Goal: Information Seeking & Learning: Find specific fact

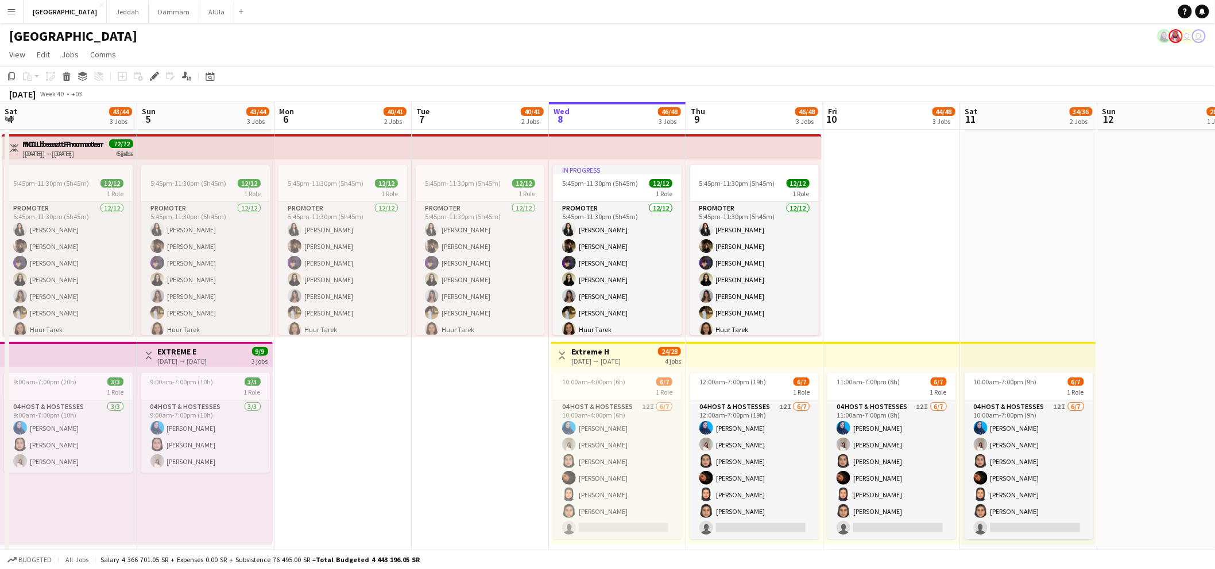
scroll to position [0, 273]
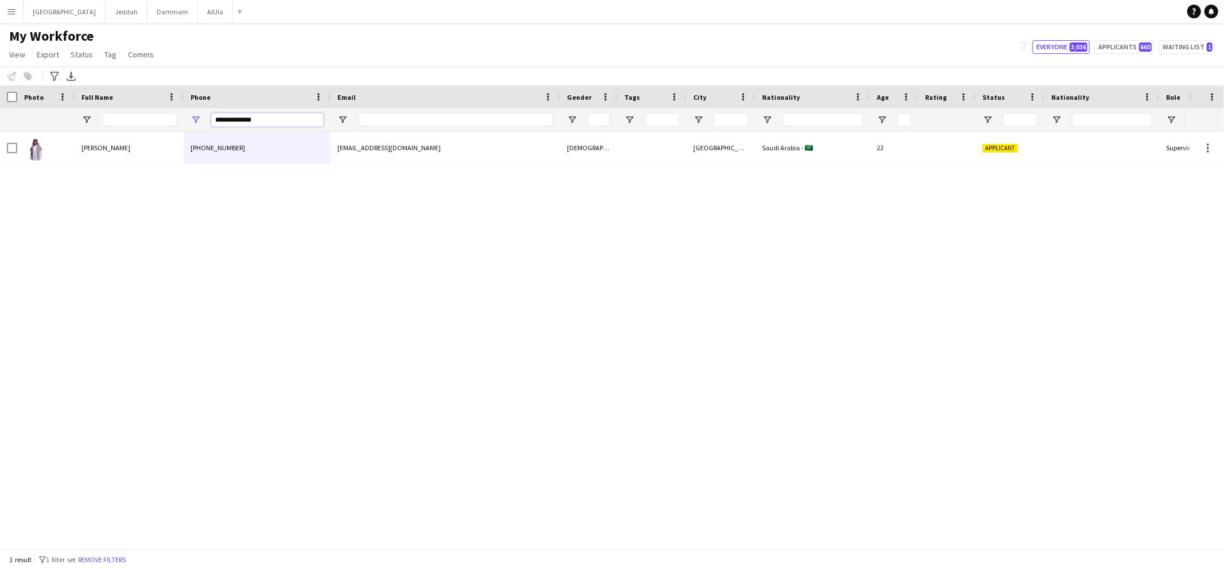
click at [285, 120] on input "**********" at bounding box center [267, 120] width 113 height 14
paste input "Phone Filter Input"
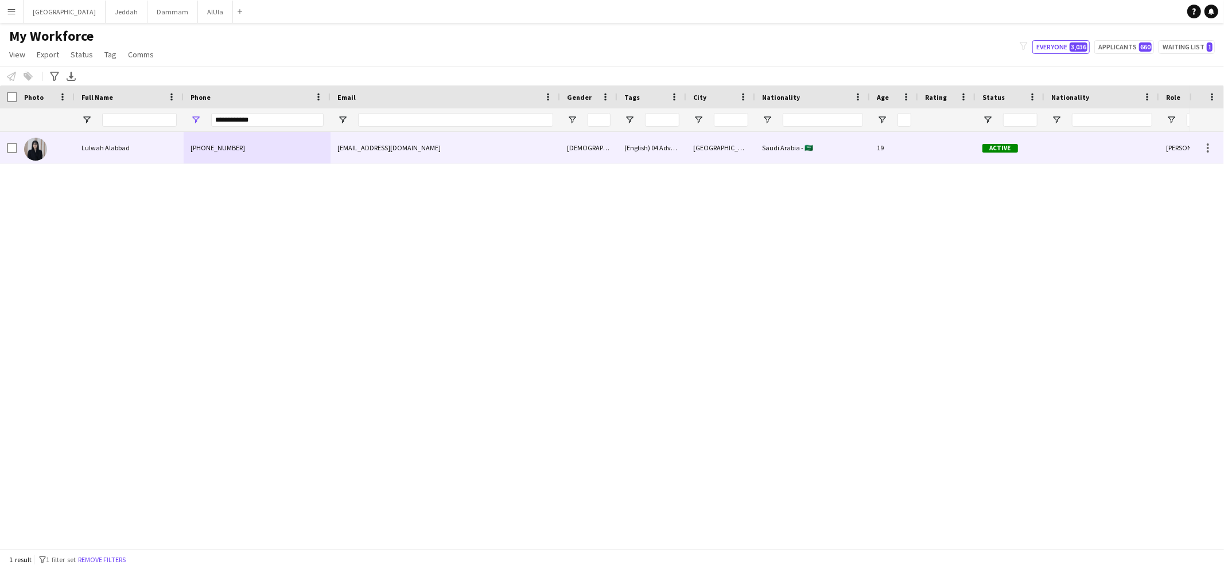
click at [231, 152] on div "[PHONE_NUMBER]" at bounding box center [257, 148] width 147 height 32
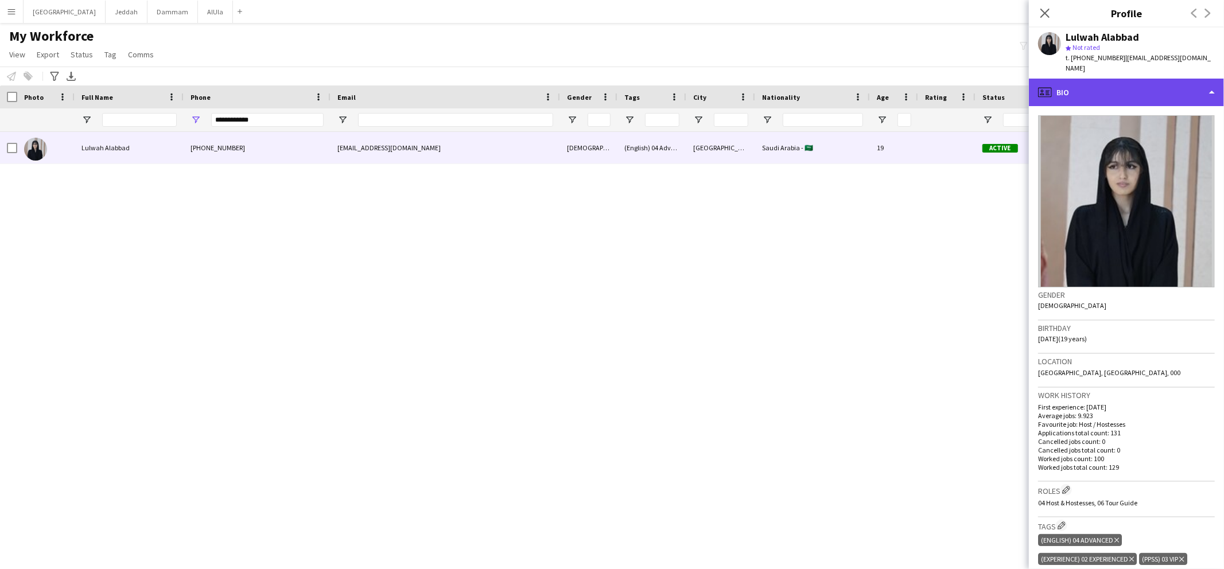
click at [1067, 93] on div "profile Bio" at bounding box center [1126, 93] width 195 height 28
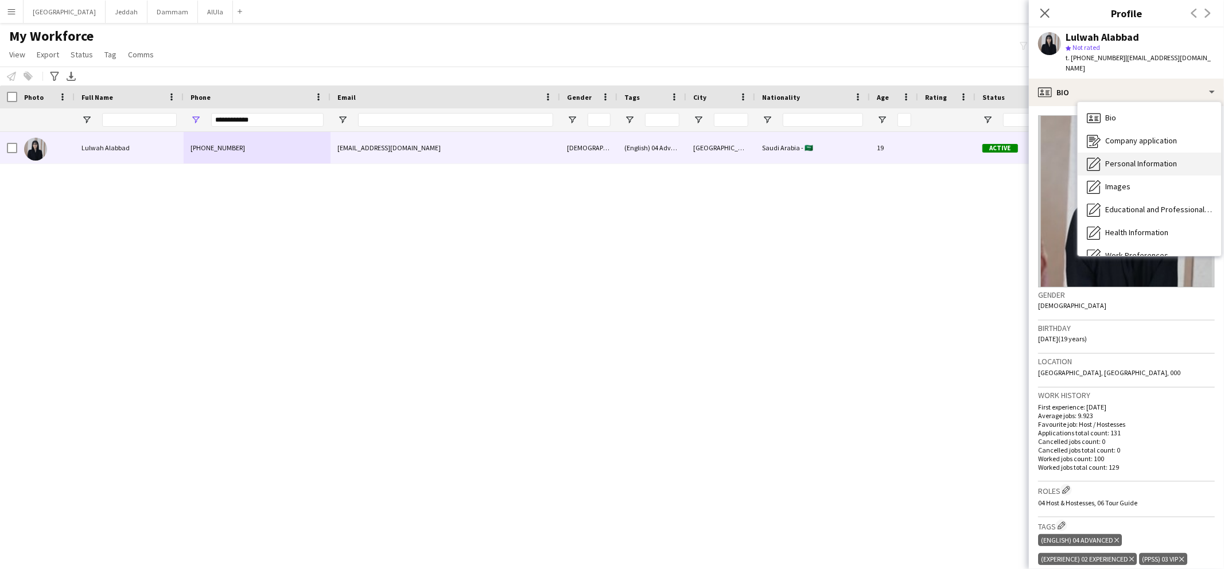
click at [1098, 157] on icon "Personal Information" at bounding box center [1094, 164] width 14 height 14
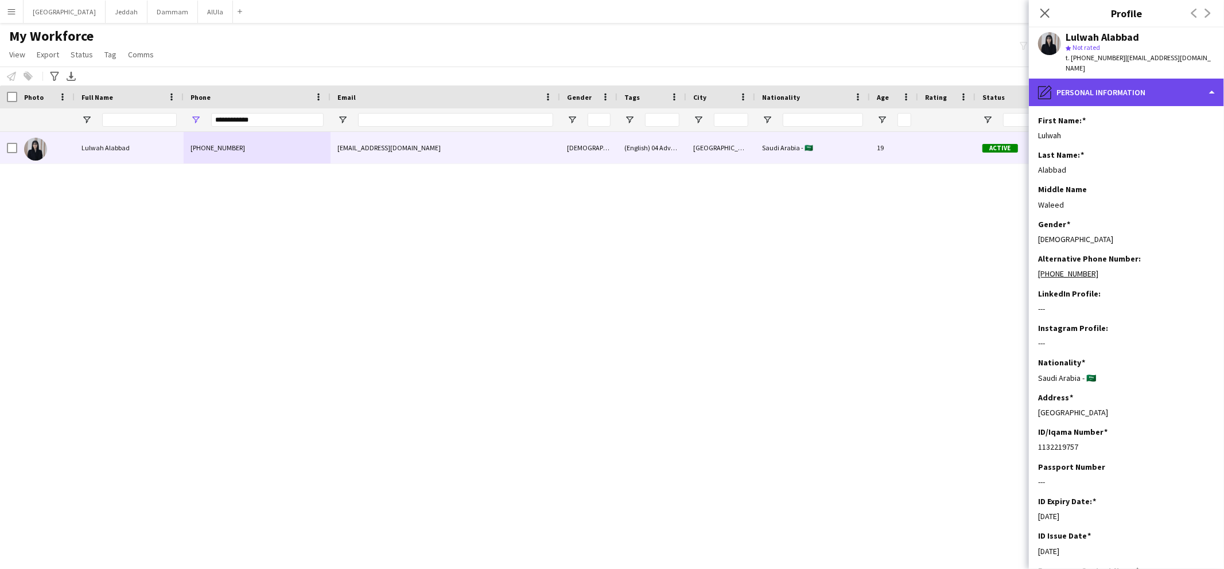
click at [1077, 83] on div "pencil4 Personal Information" at bounding box center [1126, 93] width 195 height 28
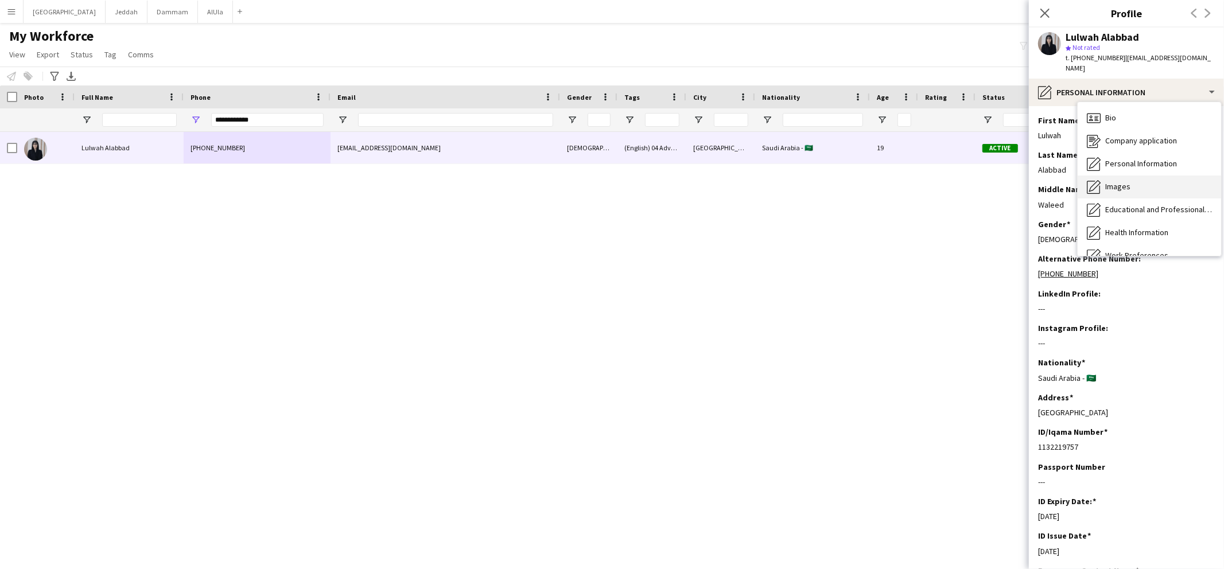
click at [1094, 181] on icon at bounding box center [1093, 187] width 13 height 13
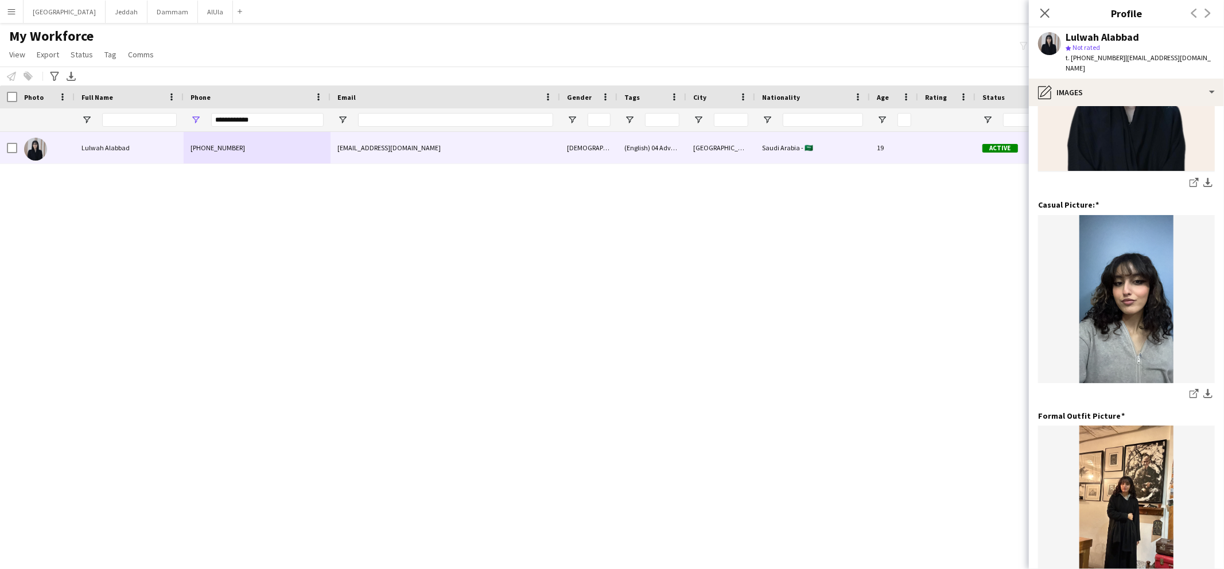
scroll to position [232, 0]
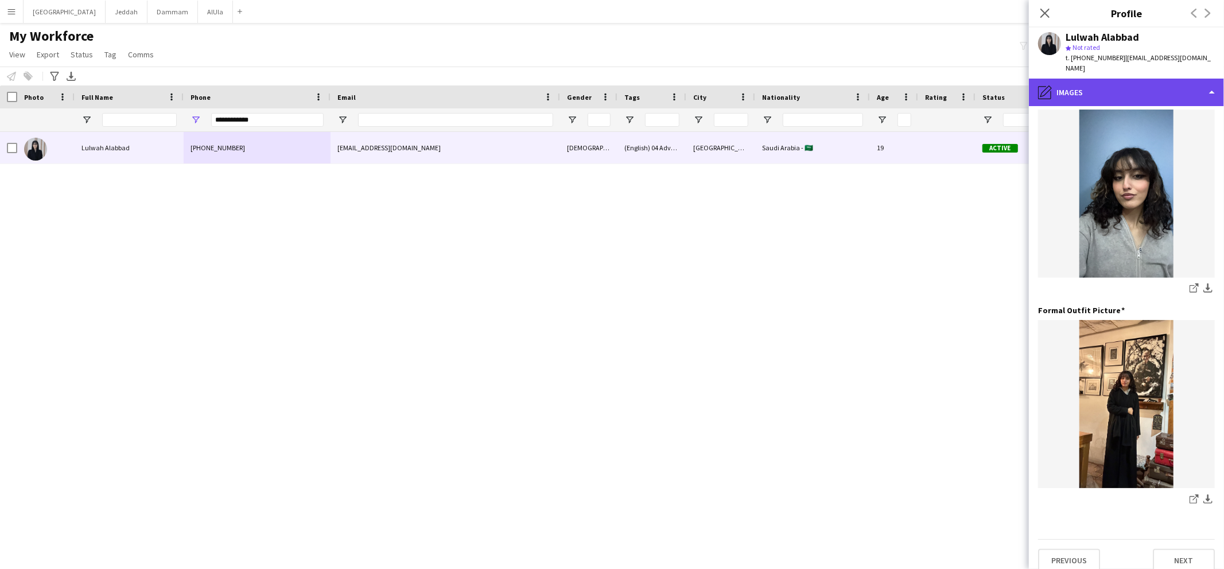
click at [1087, 79] on div "pencil4 Images" at bounding box center [1126, 93] width 195 height 28
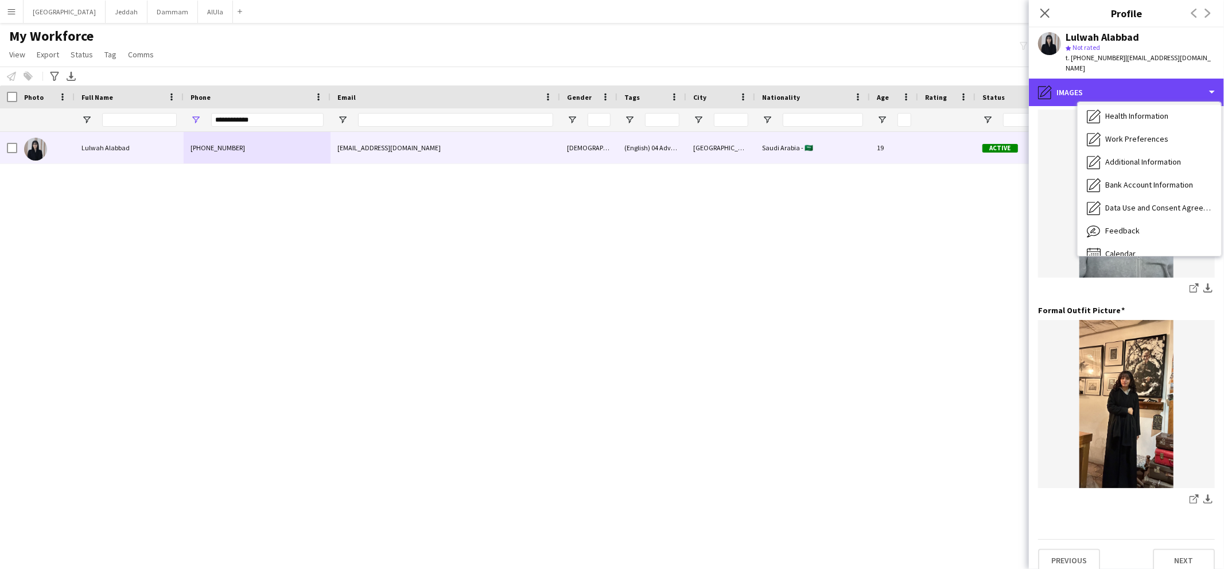
scroll to position [130, 0]
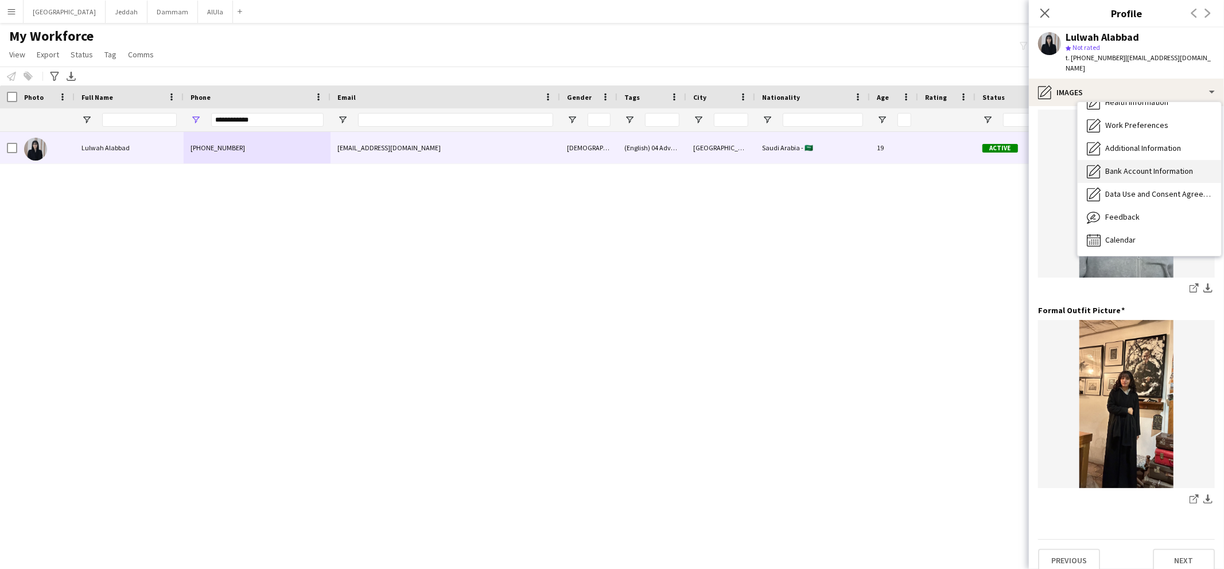
click at [1119, 166] on span "Bank Account Information" at bounding box center [1150, 171] width 88 height 10
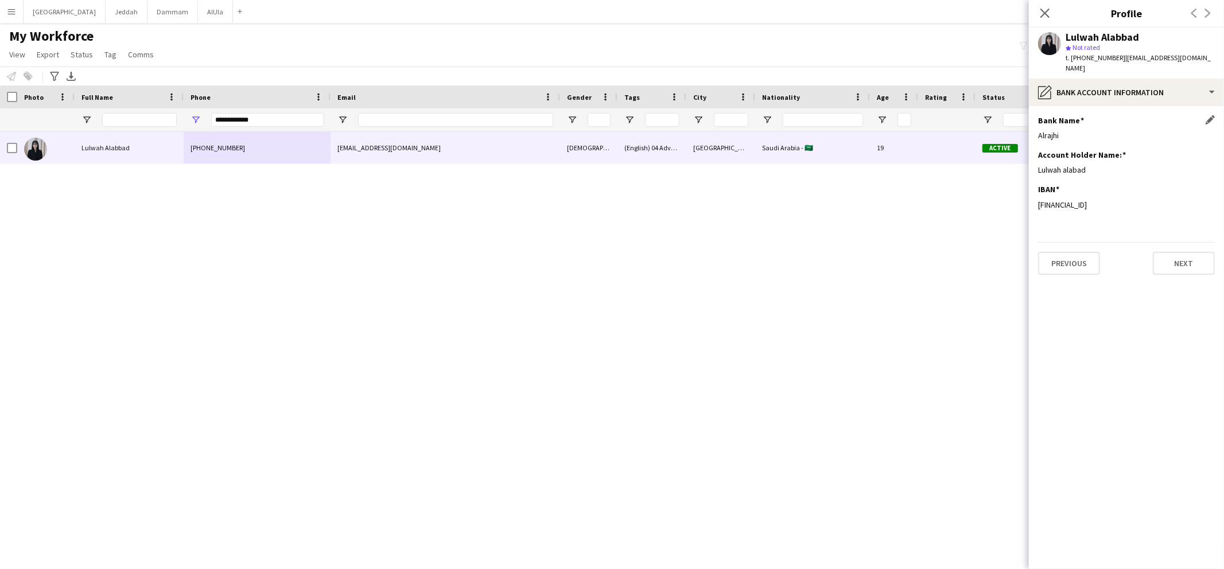
click at [1053, 130] on div "Alrajhi" at bounding box center [1126, 135] width 177 height 10
copy div "Alrajhi"
click at [1071, 200] on div "[FINANCIAL_ID]" at bounding box center [1126, 205] width 177 height 10
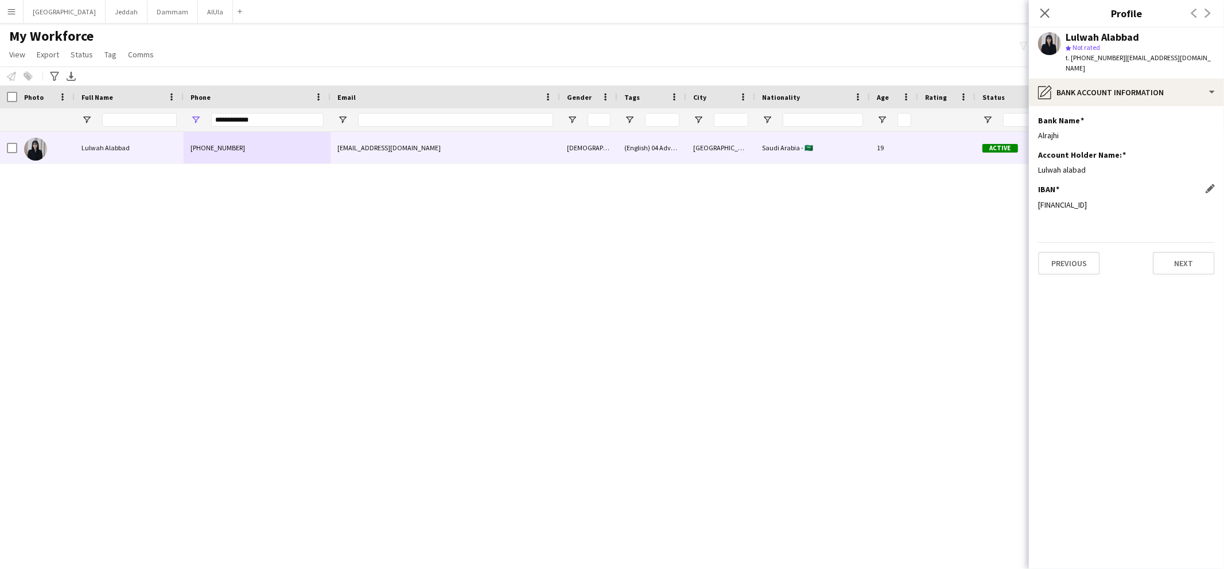
click at [1071, 200] on div "[FINANCIAL_ID]" at bounding box center [1126, 205] width 177 height 10
copy div "[FINANCIAL_ID]"
click at [1060, 165] on div "Lulwah alabad" at bounding box center [1126, 170] width 177 height 10
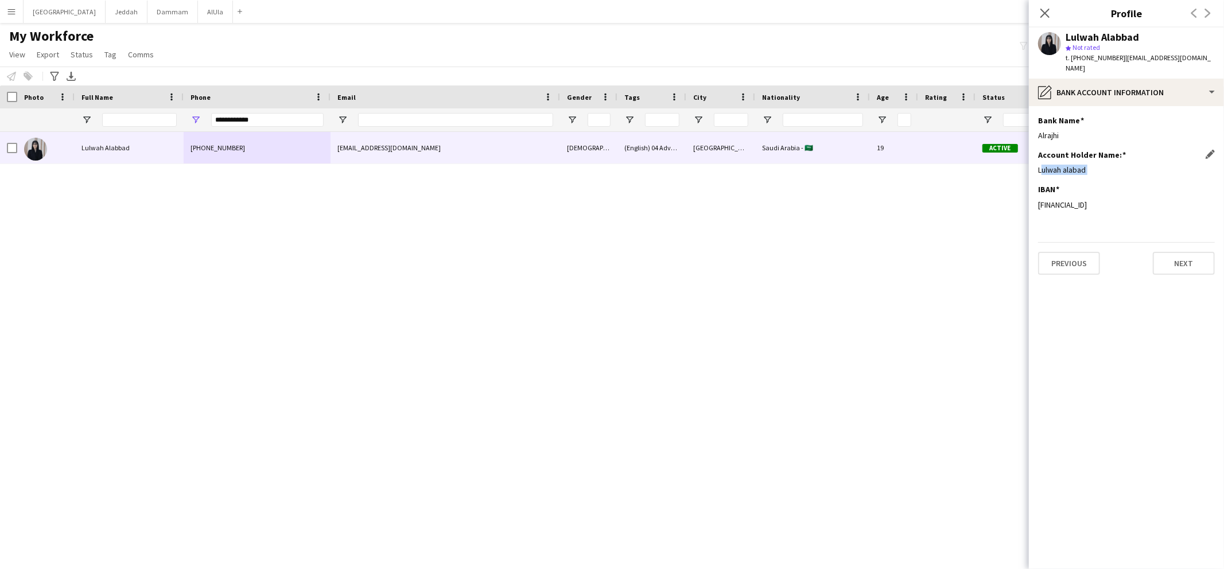
copy div "Lulwah alabad"
click at [1126, 79] on div "pencil4 Bank Account Information" at bounding box center [1126, 93] width 195 height 28
click at [1122, 84] on div "pencil4 Bank Account Information" at bounding box center [1126, 93] width 195 height 28
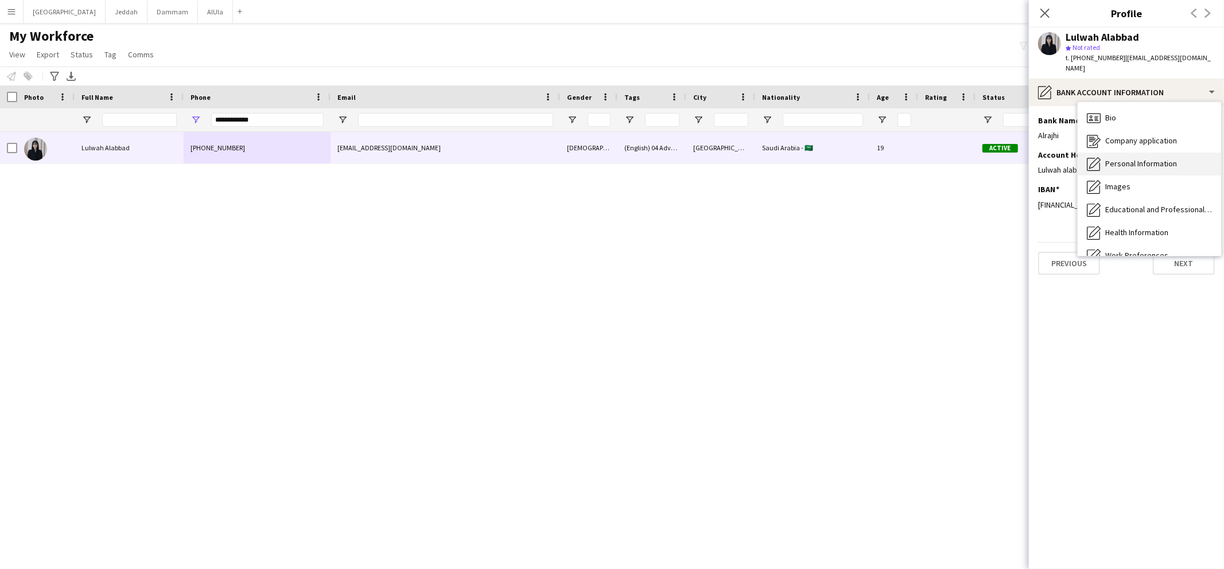
click at [1124, 158] on span "Personal Information" at bounding box center [1142, 163] width 72 height 10
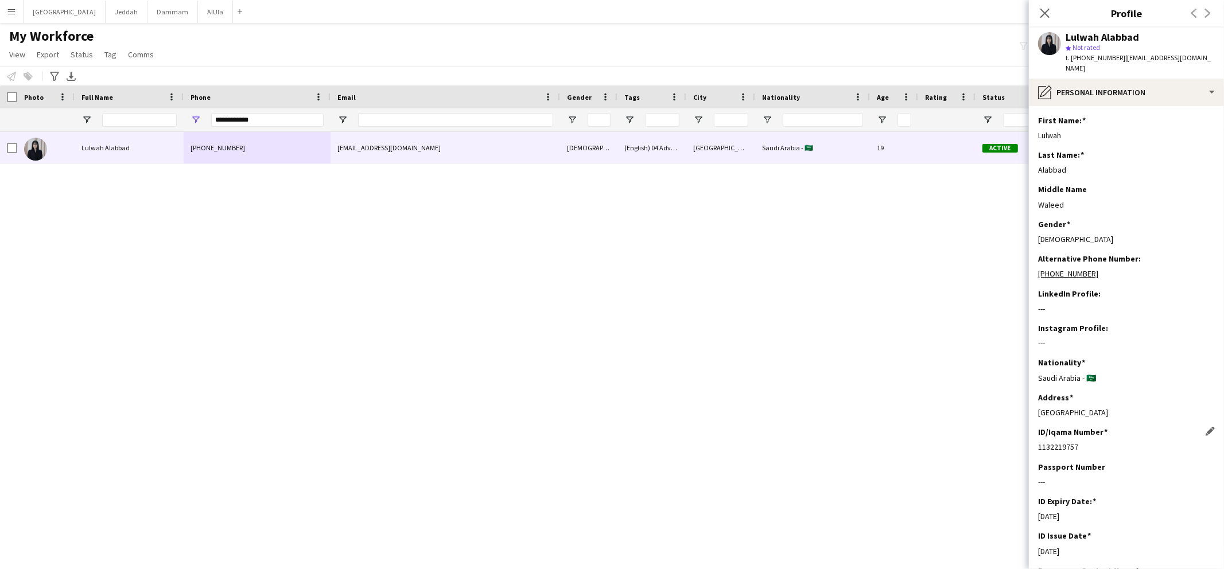
click at [1062, 442] on div "1132219757" at bounding box center [1126, 447] width 177 height 10
copy div "1132219757"
click at [229, 123] on input "**********" at bounding box center [267, 120] width 113 height 14
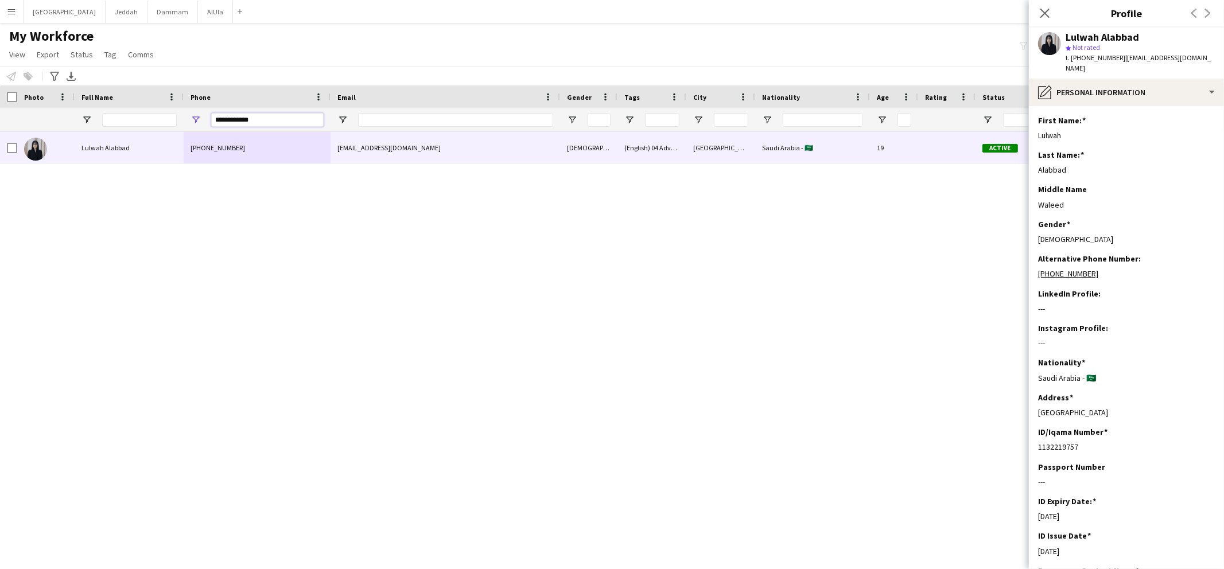
click at [229, 123] on input "**********" at bounding box center [267, 120] width 113 height 14
paste input "Phone Filter Input"
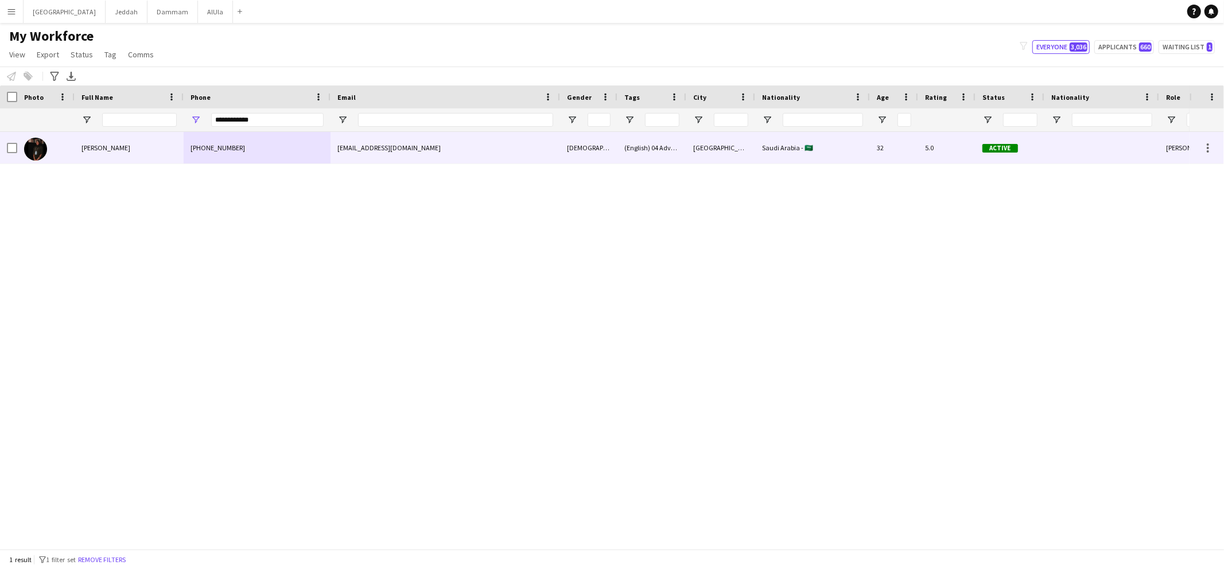
click at [157, 146] on div "[PERSON_NAME]" at bounding box center [129, 148] width 109 height 32
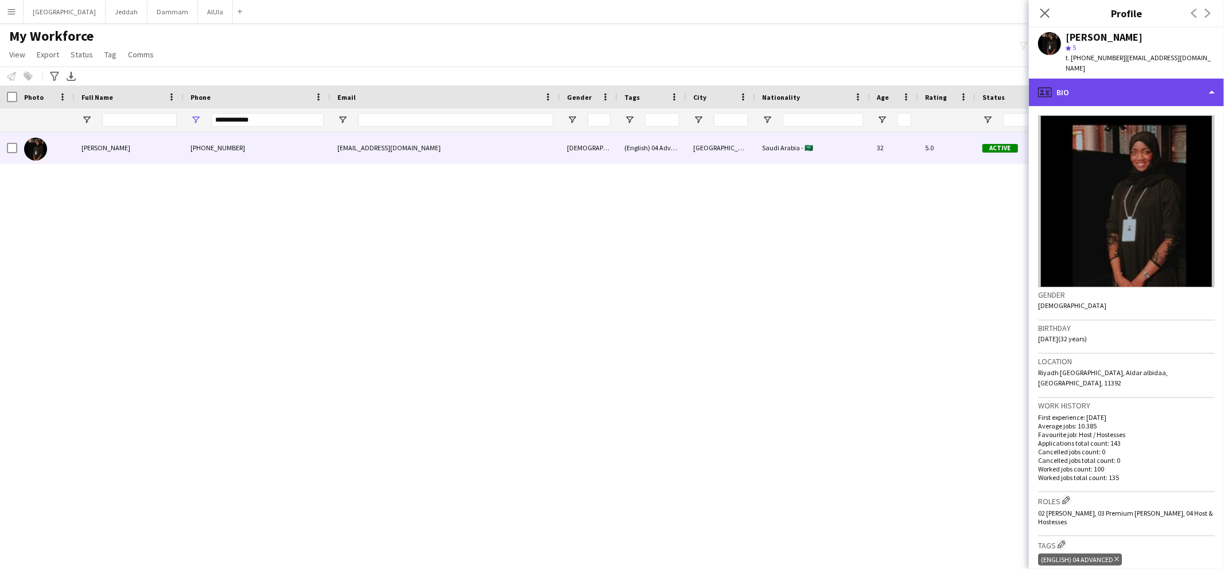
click at [1086, 88] on div "profile Bio" at bounding box center [1126, 93] width 195 height 28
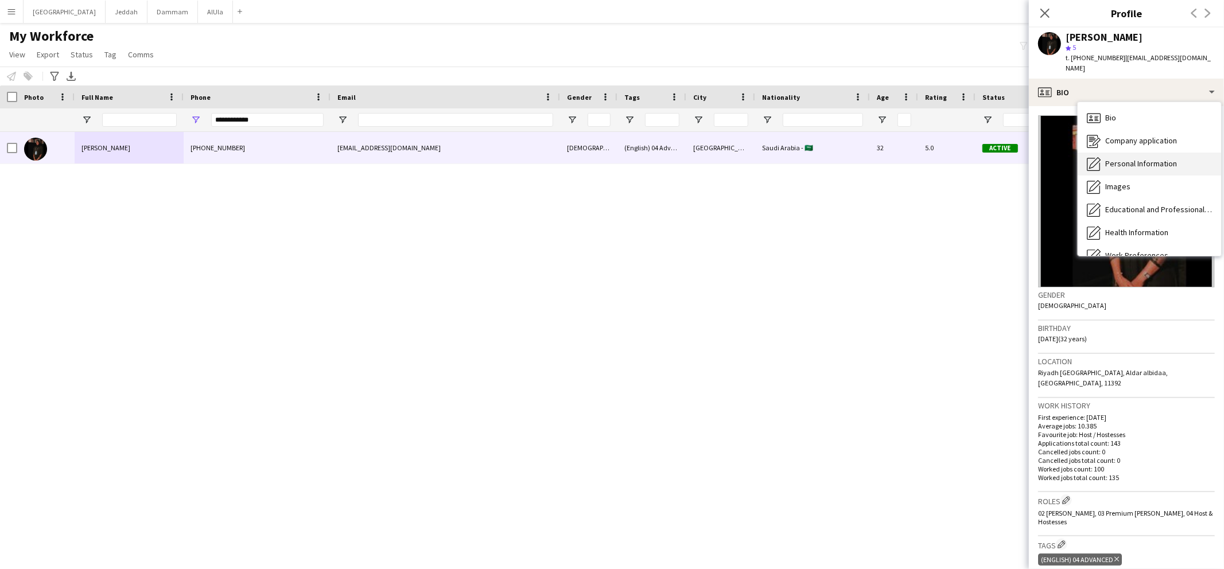
click at [1126, 158] on span "Personal Information" at bounding box center [1142, 163] width 72 height 10
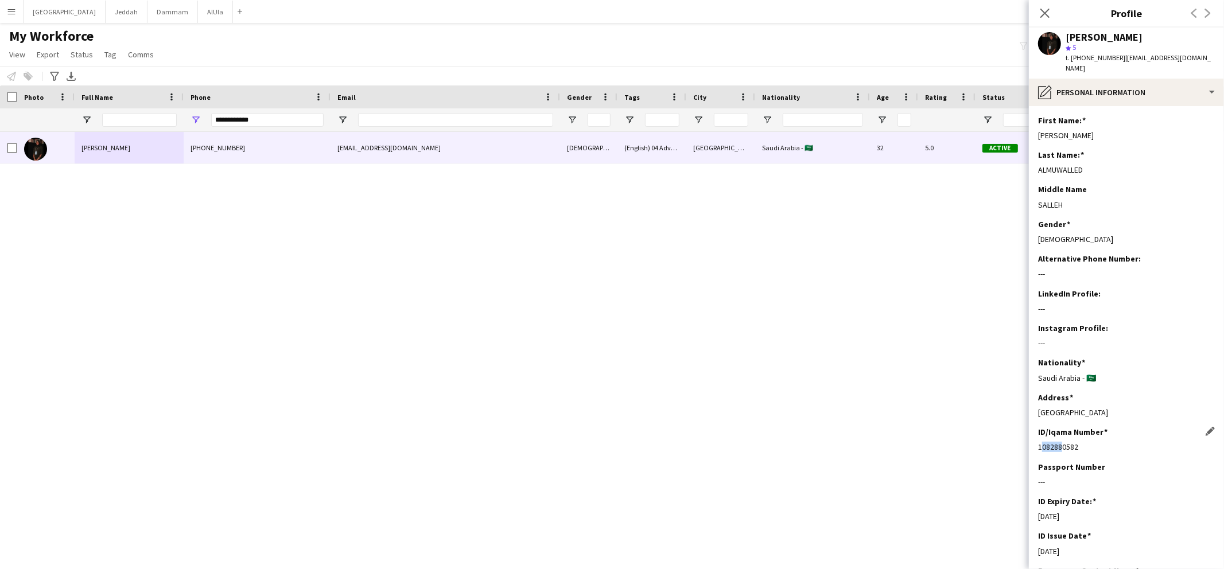
click at [1058, 442] on div "1082880582" at bounding box center [1126, 447] width 177 height 10
copy div "1082880582"
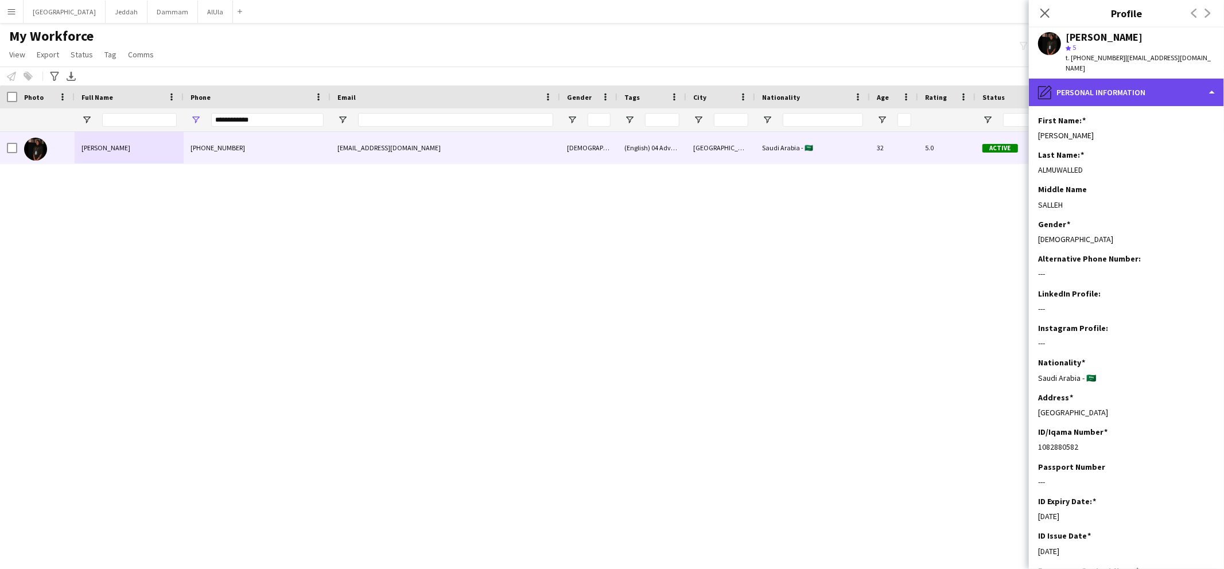
click at [1088, 81] on div "pencil4 Personal Information" at bounding box center [1126, 93] width 195 height 28
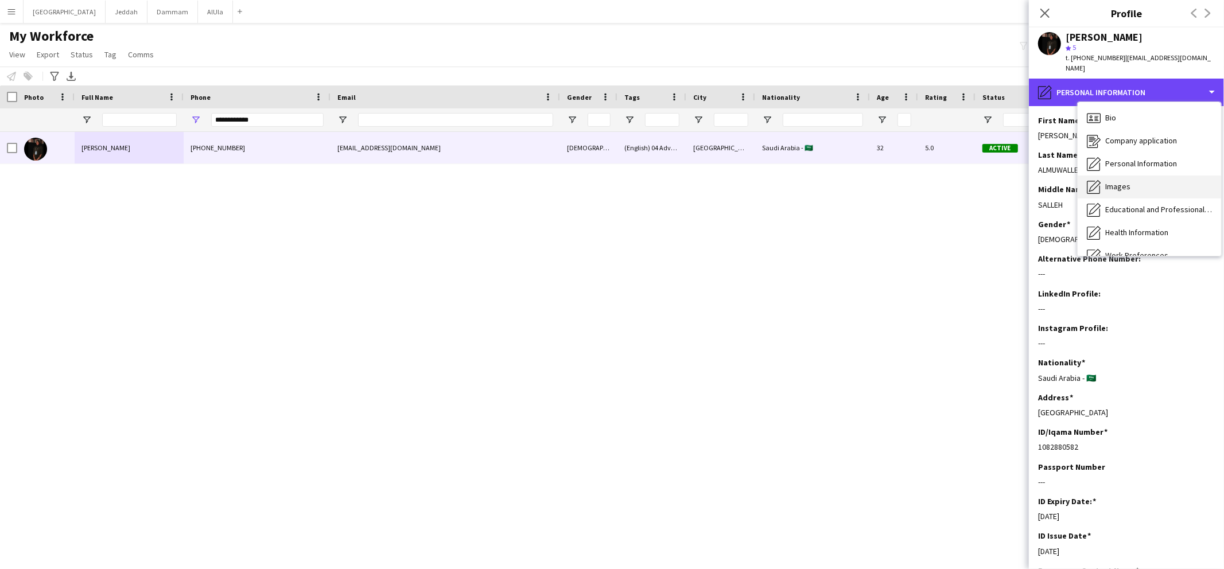
scroll to position [130, 0]
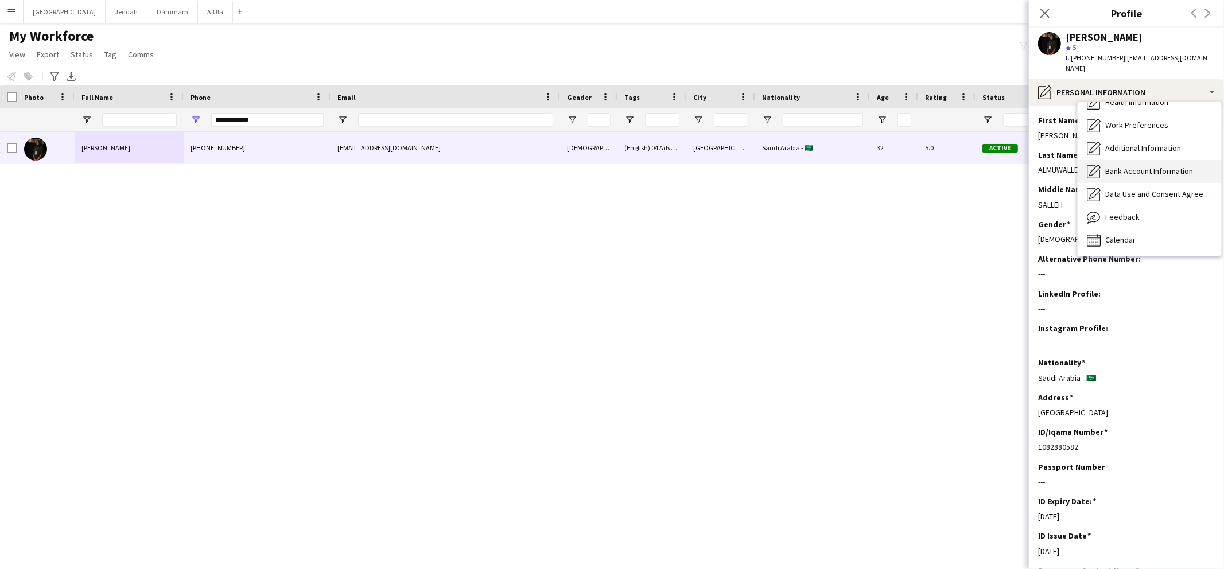
click at [1112, 166] on span "Bank Account Information" at bounding box center [1150, 171] width 88 height 10
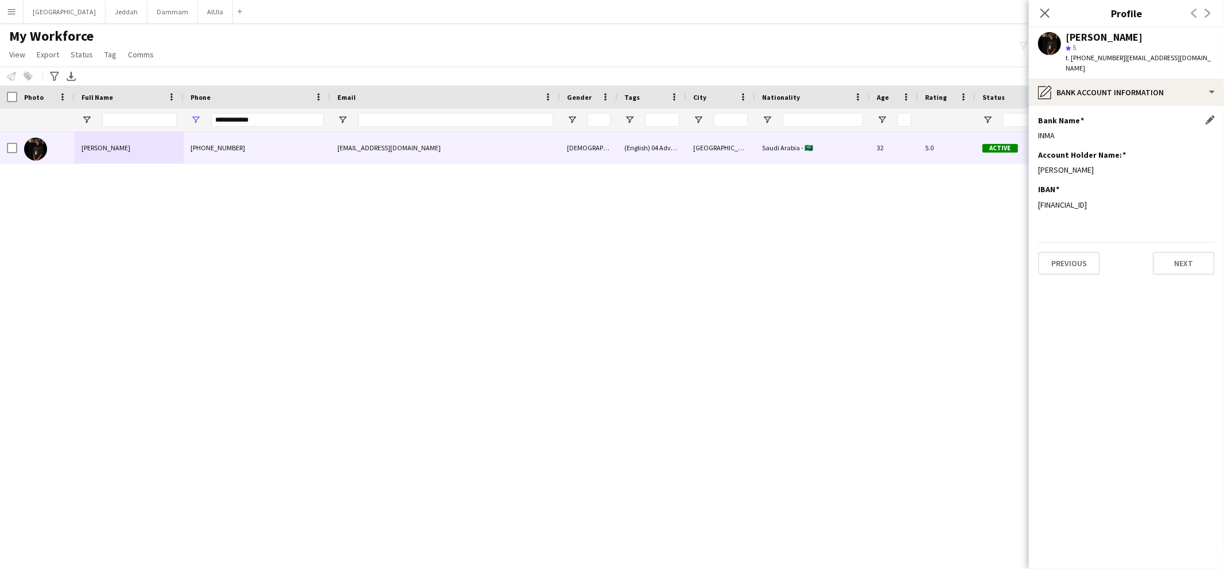
click at [1045, 130] on div "INMA" at bounding box center [1126, 135] width 177 height 10
copy div "INMA"
click at [1079, 200] on div "[FINANCIAL_ID]" at bounding box center [1126, 205] width 177 height 10
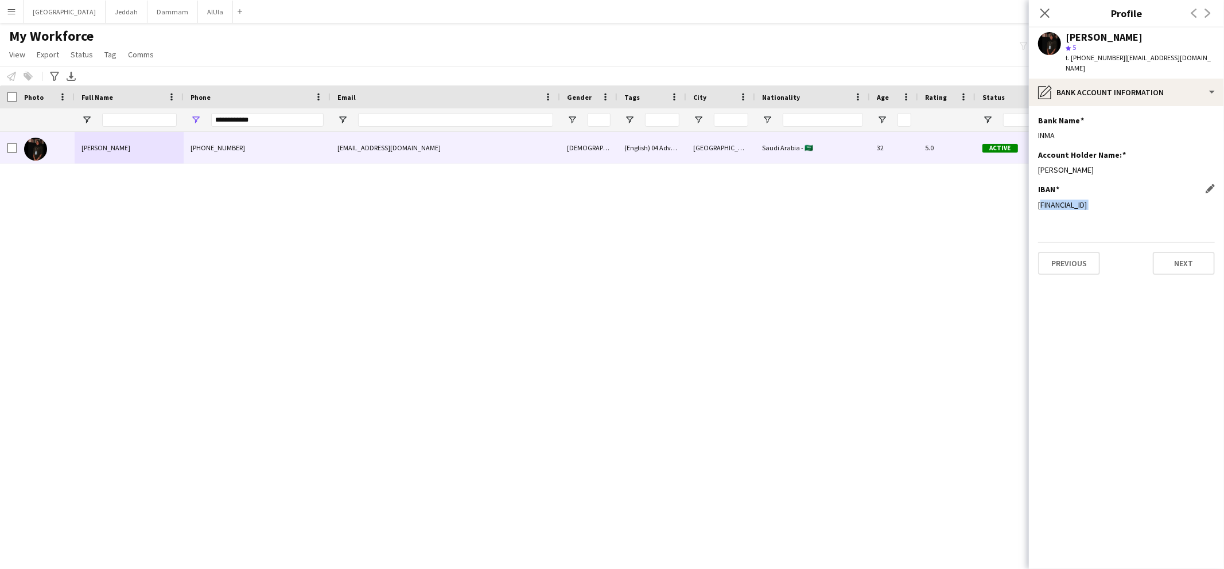
click at [1079, 200] on div "[FINANCIAL_ID]" at bounding box center [1126, 205] width 177 height 10
copy div "[FINANCIAL_ID]"
click at [269, 122] on input "**********" at bounding box center [267, 120] width 113 height 14
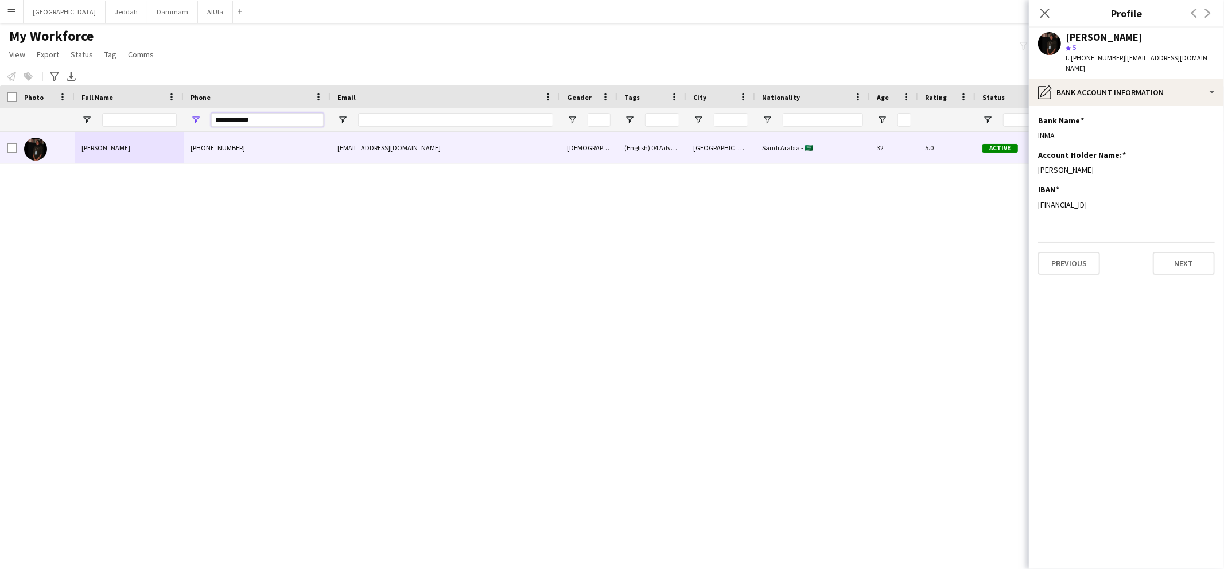
paste input "Phone Filter Input"
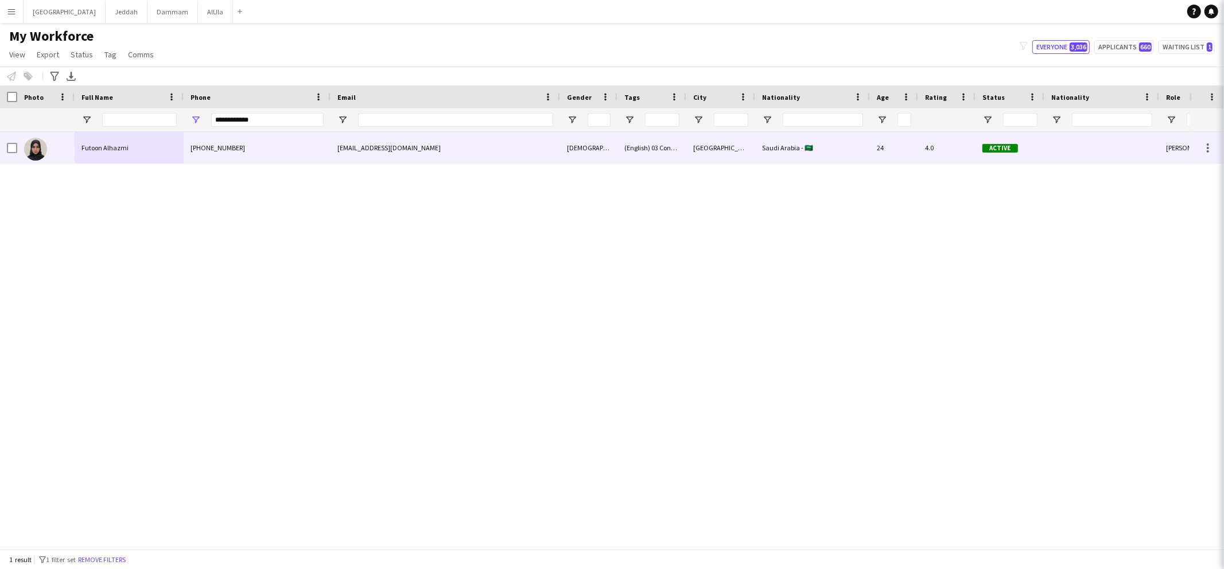
click at [152, 157] on div "Futoon Alhazmi" at bounding box center [129, 148] width 109 height 32
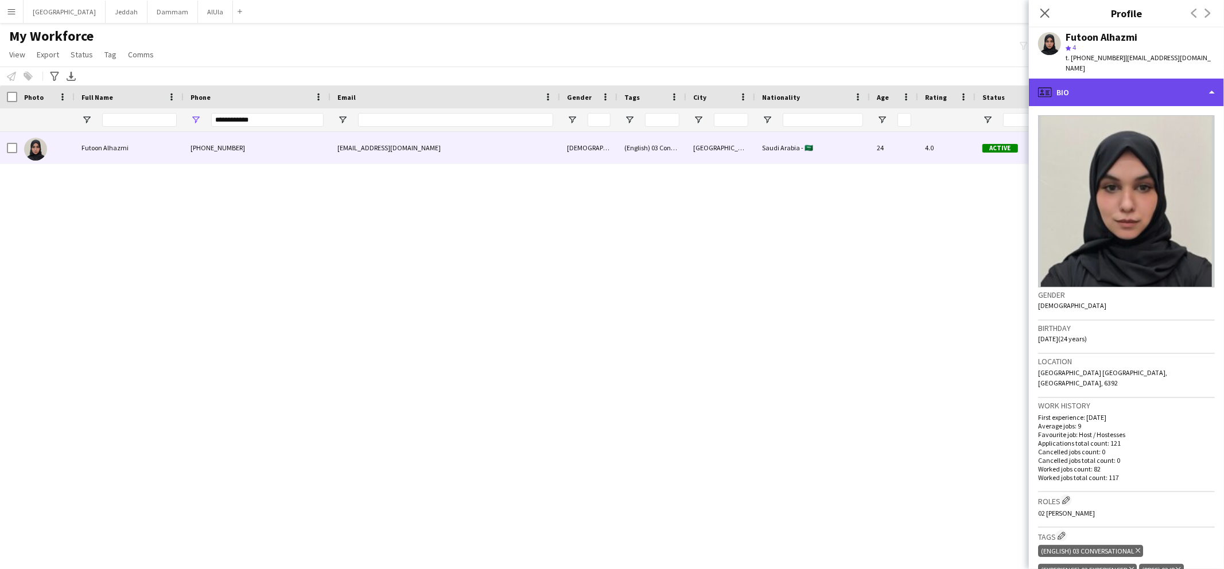
click at [1061, 89] on div "profile Bio" at bounding box center [1126, 93] width 195 height 28
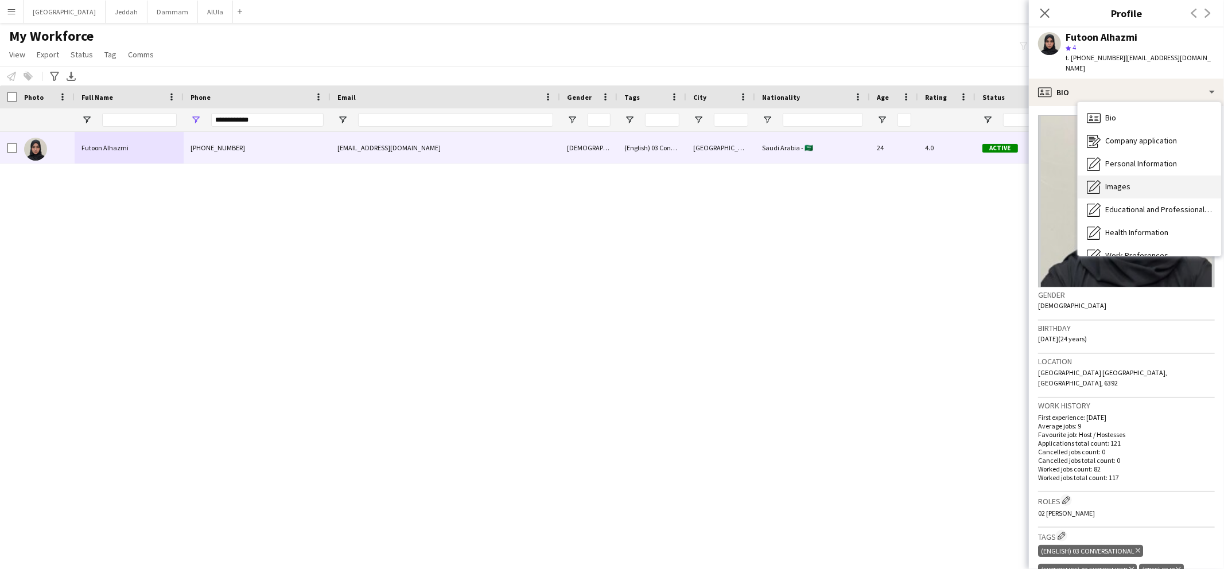
click at [1108, 181] on span "Images" at bounding box center [1118, 186] width 25 height 10
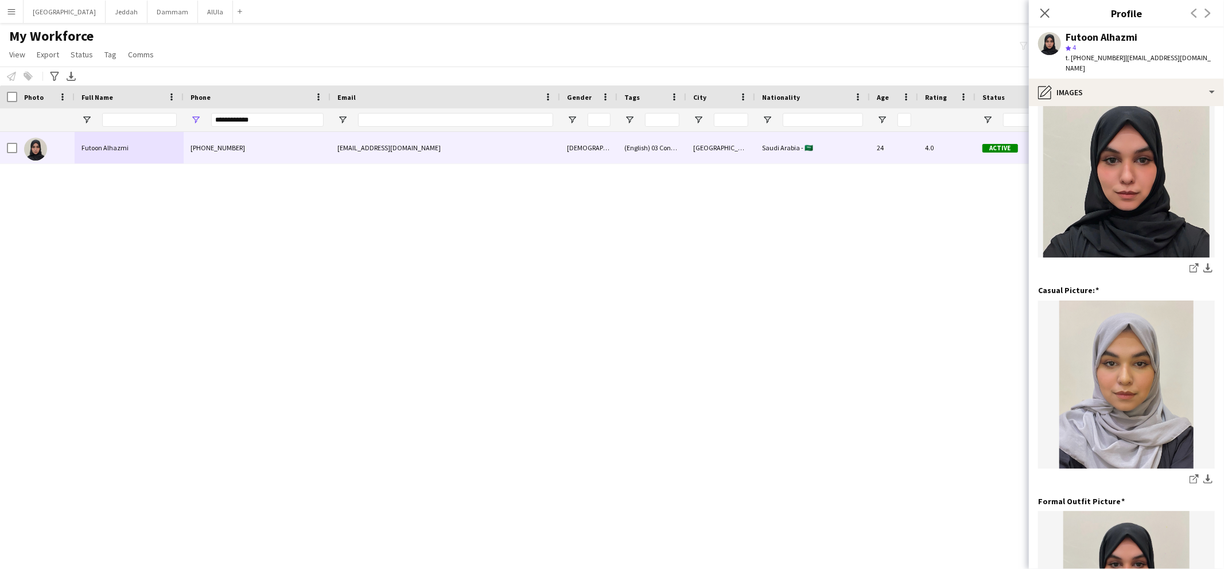
scroll to position [0, 0]
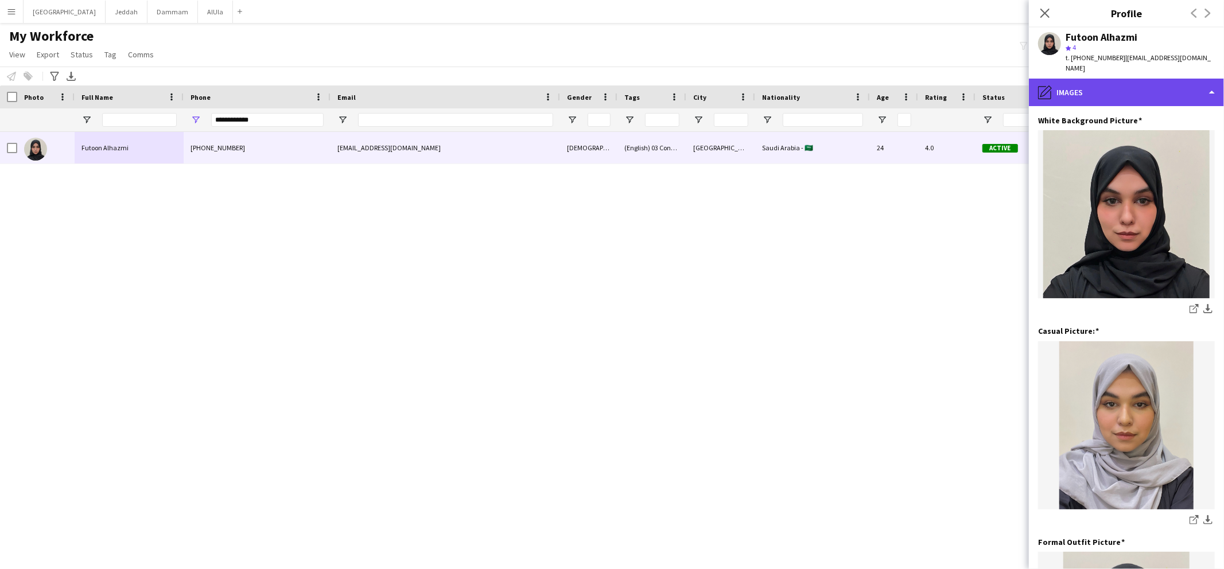
click at [1134, 79] on div "pencil4 Images" at bounding box center [1126, 93] width 195 height 28
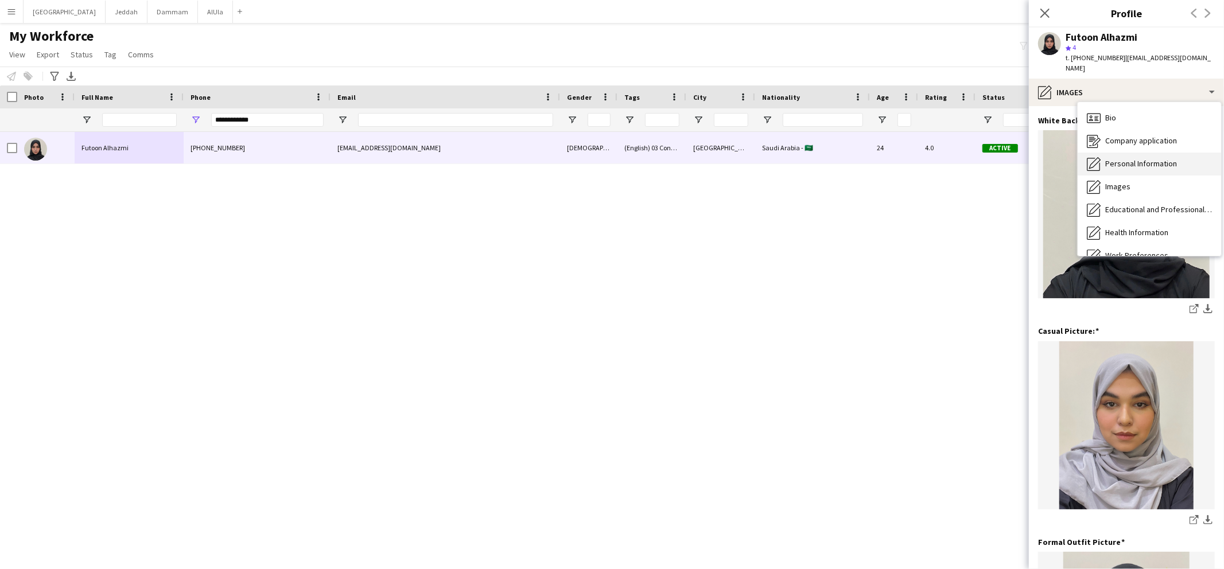
click at [1145, 158] on span "Personal Information" at bounding box center [1142, 163] width 72 height 10
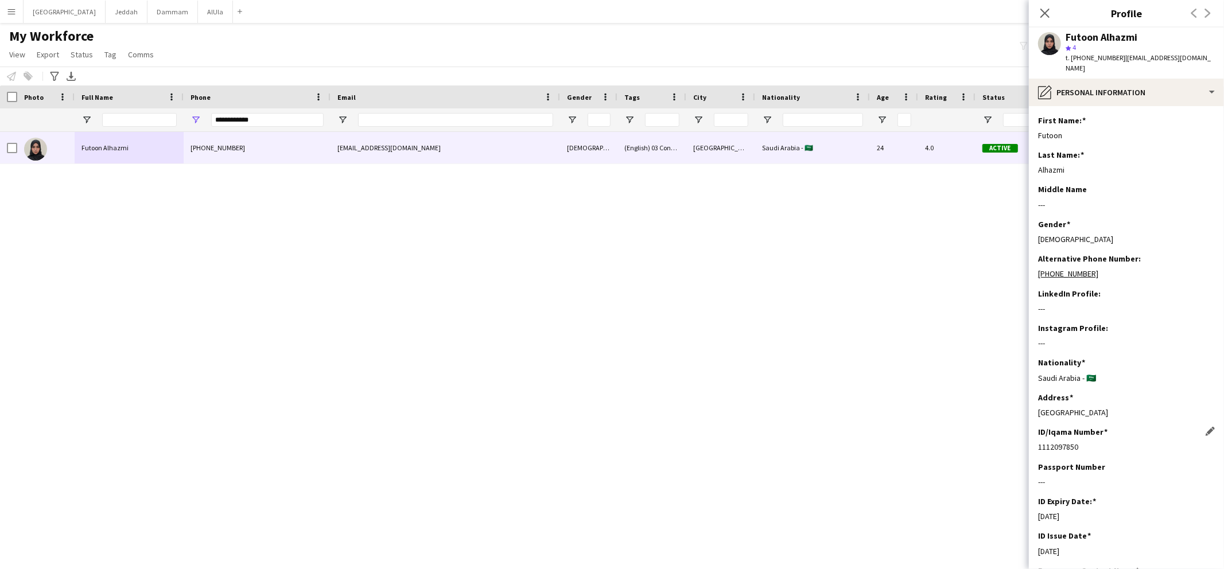
click at [1053, 442] on div "1112097850" at bounding box center [1126, 447] width 177 height 10
copy div "1112097850"
click at [1057, 85] on div "pencil4 Personal Information" at bounding box center [1126, 93] width 195 height 28
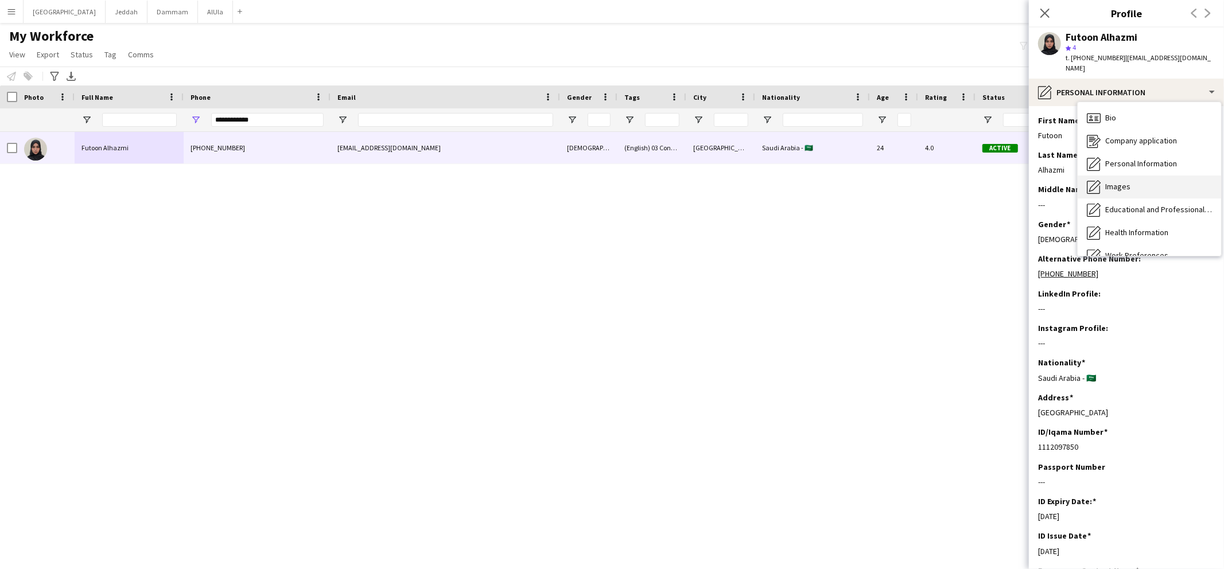
click at [1102, 176] on div "Images Images" at bounding box center [1150, 187] width 144 height 23
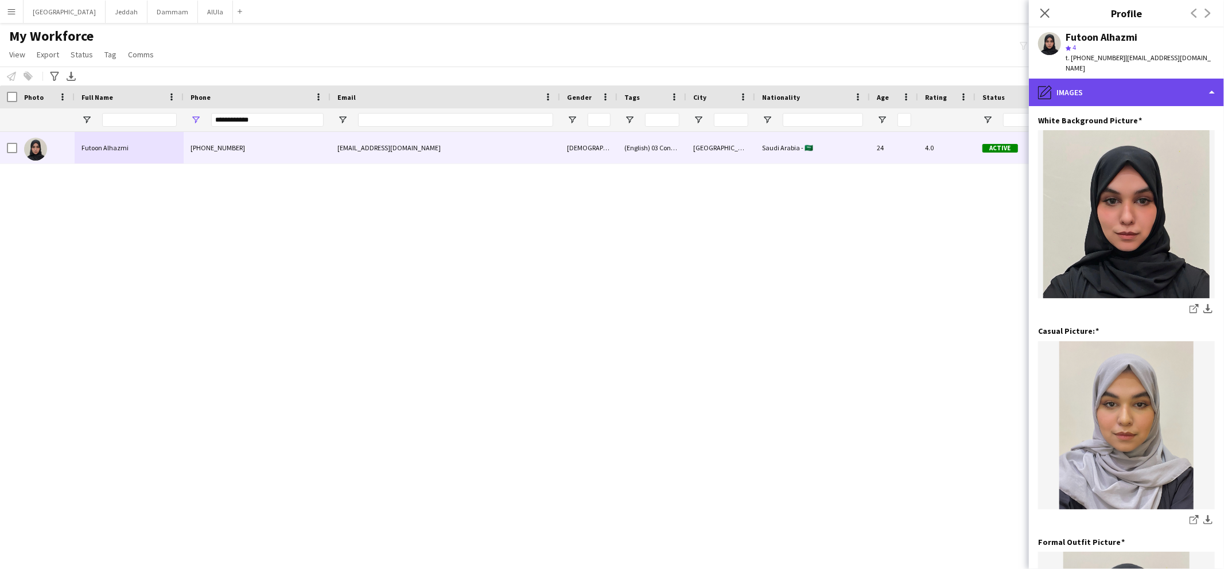
click at [1092, 83] on div "pencil4 Images" at bounding box center [1126, 93] width 195 height 28
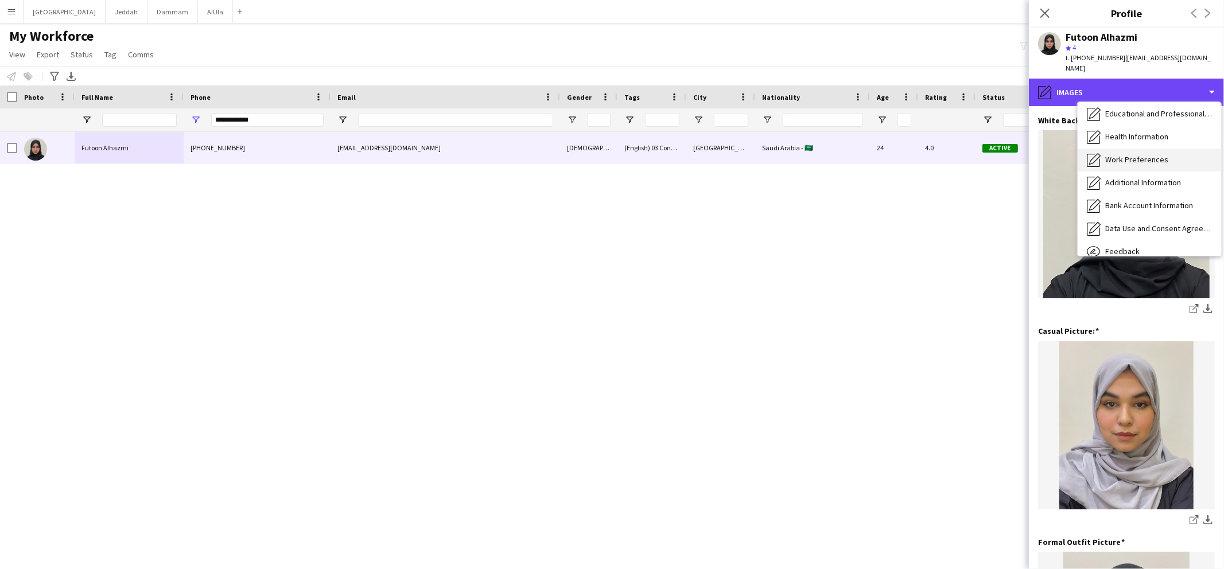
scroll to position [121, 0]
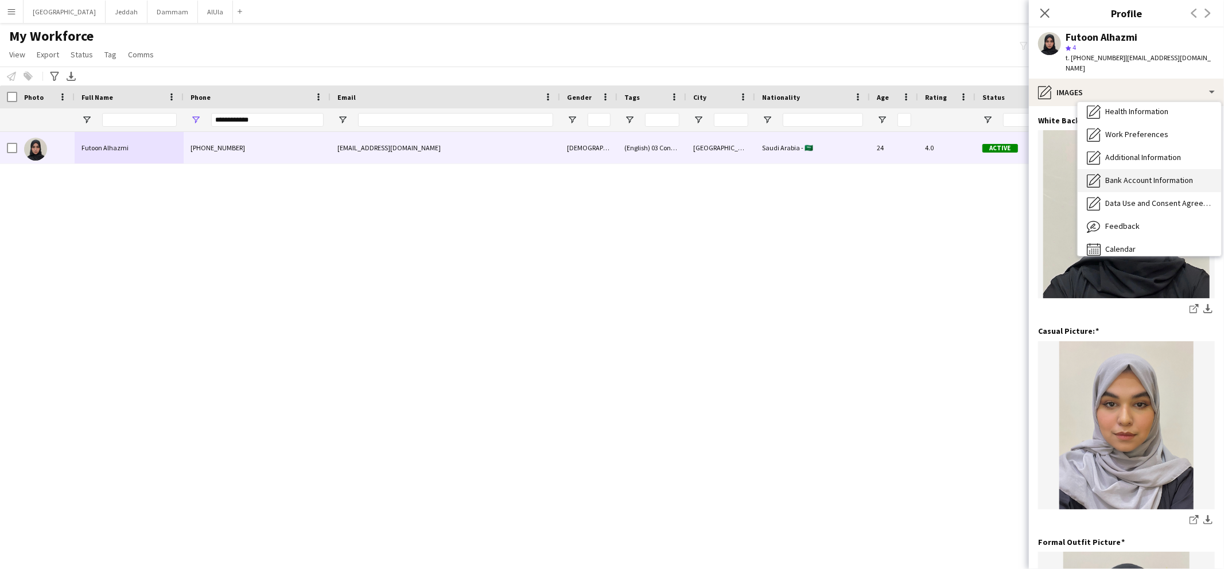
click at [1116, 175] on span "Bank Account Information" at bounding box center [1150, 180] width 88 height 10
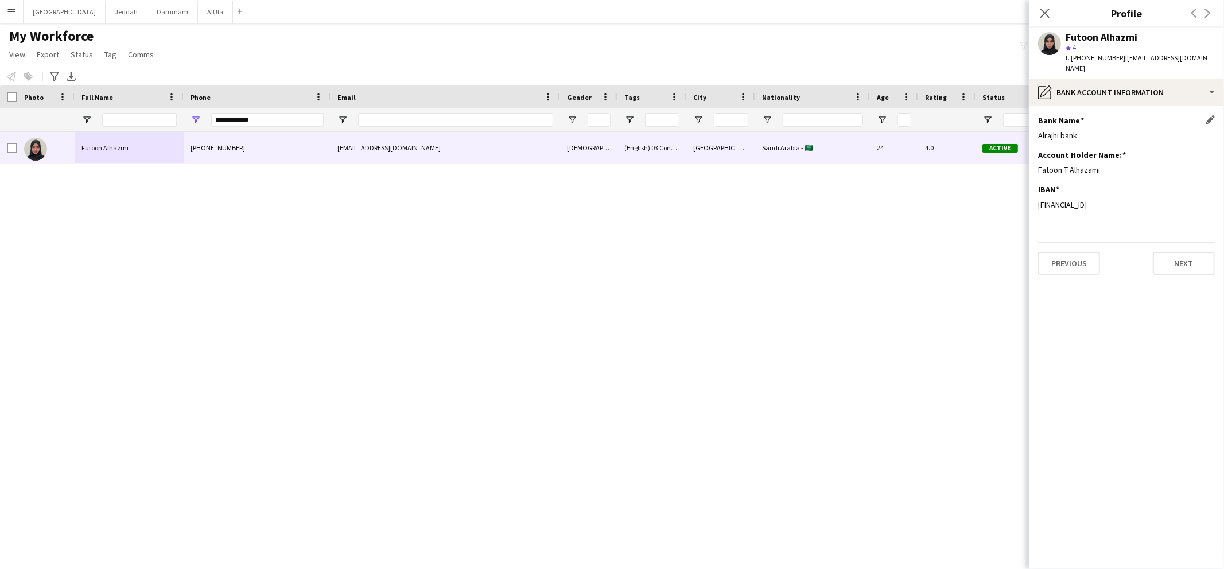
click at [1069, 130] on div "Alrajhi bank" at bounding box center [1126, 135] width 177 height 10
click at [1051, 165] on div "Fatoon T Alhazami" at bounding box center [1126, 170] width 177 height 10
copy div "Fatoon T Alhazami"
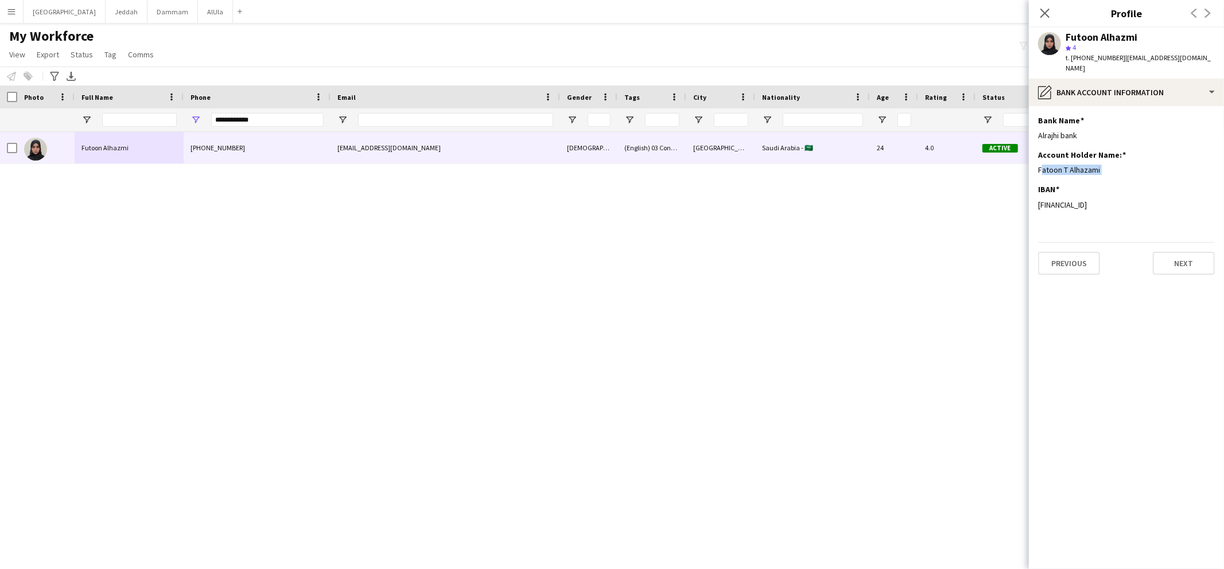
click at [1083, 40] on div "Futoon Alhazmi" at bounding box center [1102, 37] width 72 height 10
copy div "Futoon Alhazmi"
click at [1058, 200] on div "[FINANCIAL_ID]" at bounding box center [1126, 205] width 177 height 10
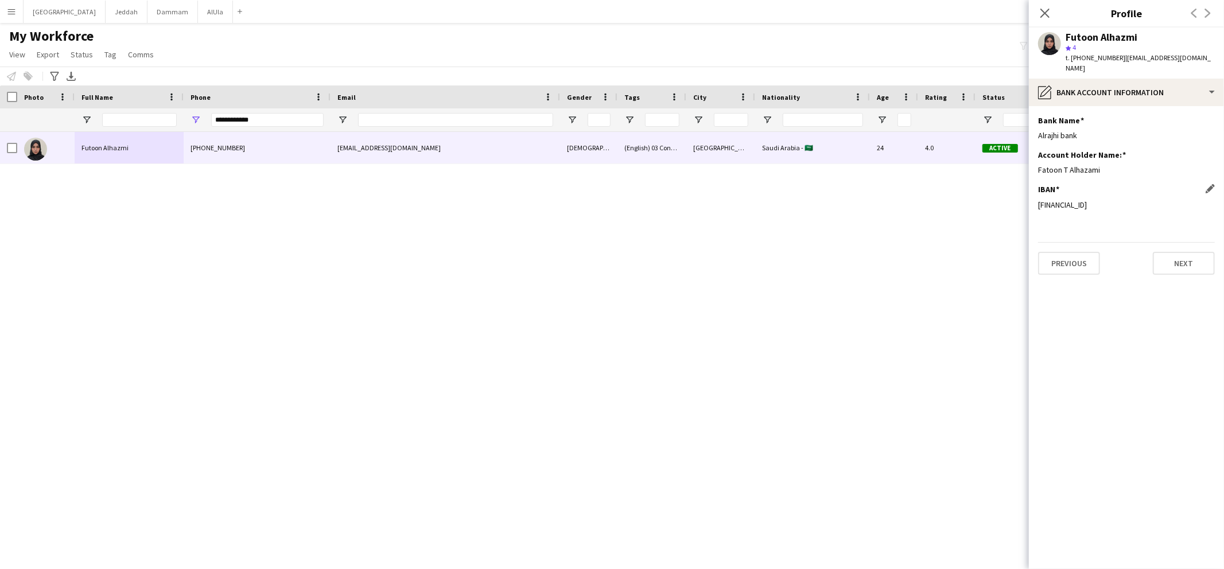
click at [1058, 200] on div "[FINANCIAL_ID]" at bounding box center [1126, 205] width 177 height 10
click at [235, 122] on input "**********" at bounding box center [267, 120] width 113 height 14
paste input "Phone Filter Input"
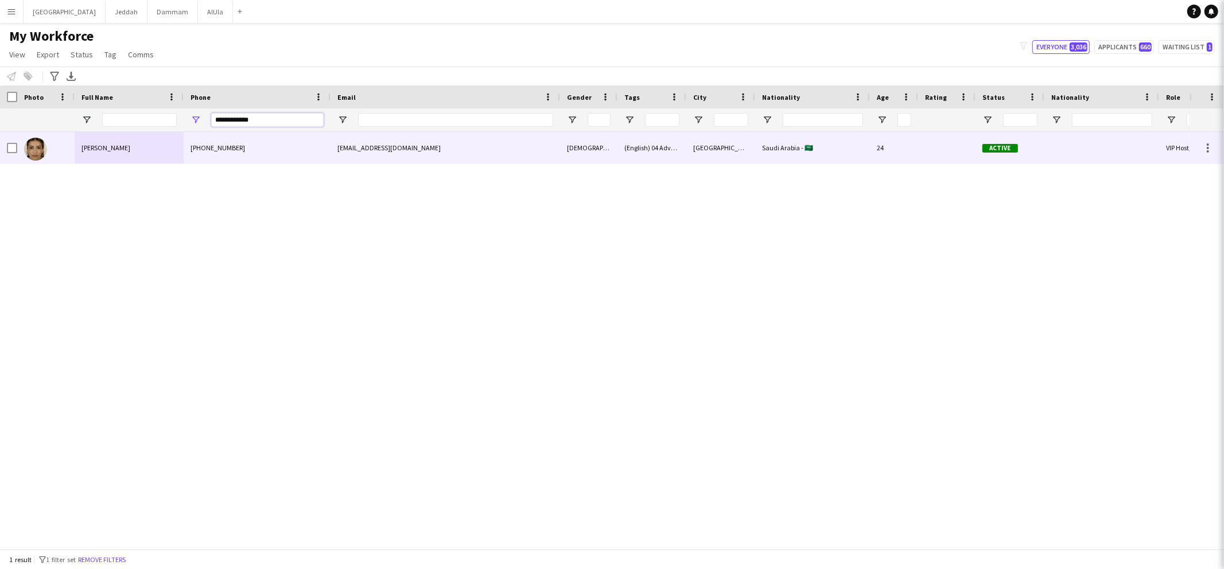
type input "**********"
click at [228, 144] on div "[PHONE_NUMBER]" at bounding box center [257, 148] width 147 height 32
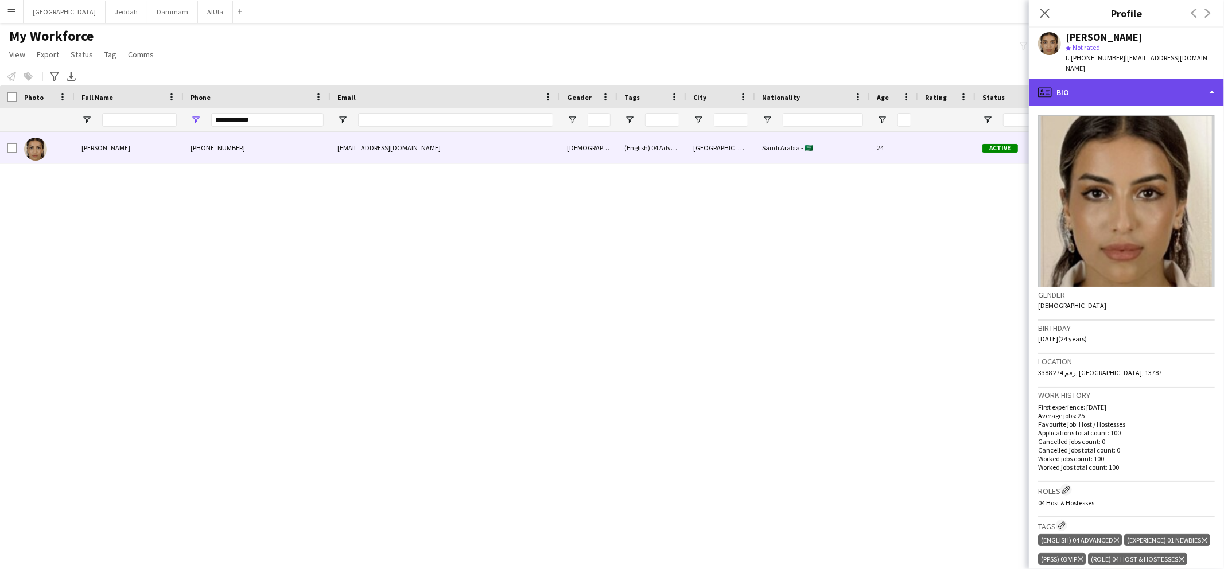
click at [1100, 88] on div "profile Bio" at bounding box center [1126, 93] width 195 height 28
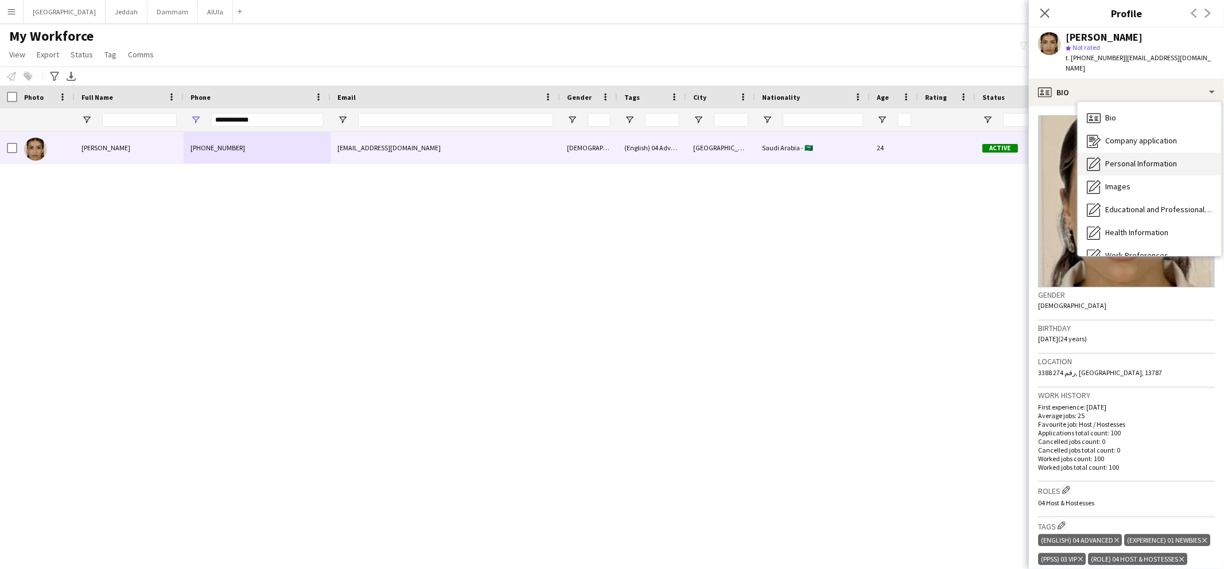
click at [1119, 158] on span "Personal Information" at bounding box center [1142, 163] width 72 height 10
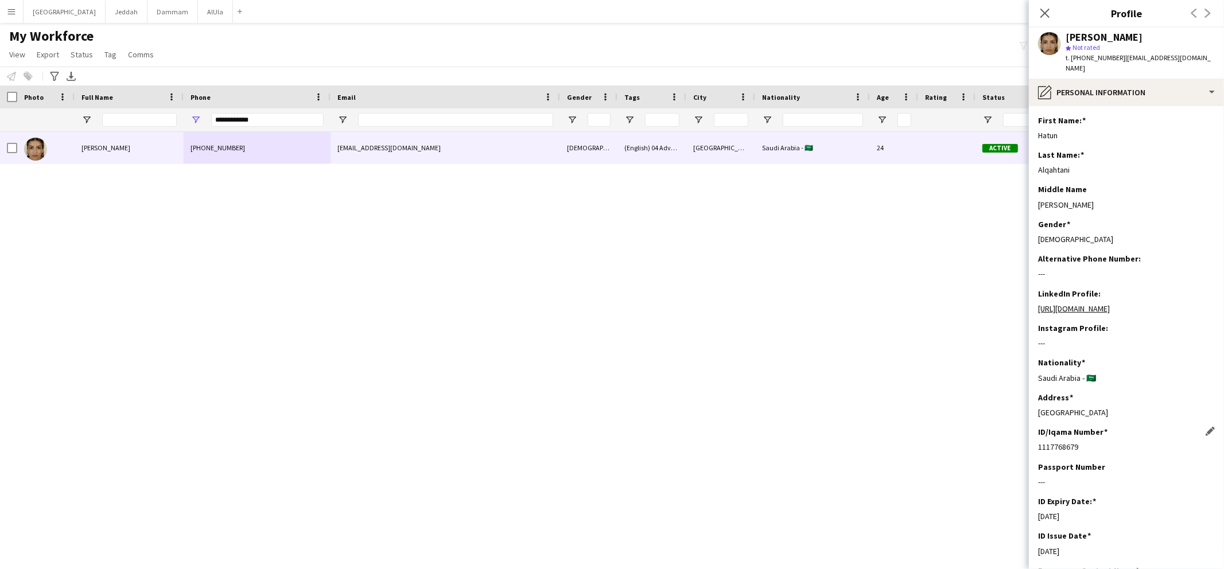
click at [1075, 442] on div "1117768679" at bounding box center [1126, 447] width 177 height 10
click at [1094, 84] on div "pencil4 Personal Information" at bounding box center [1126, 93] width 195 height 28
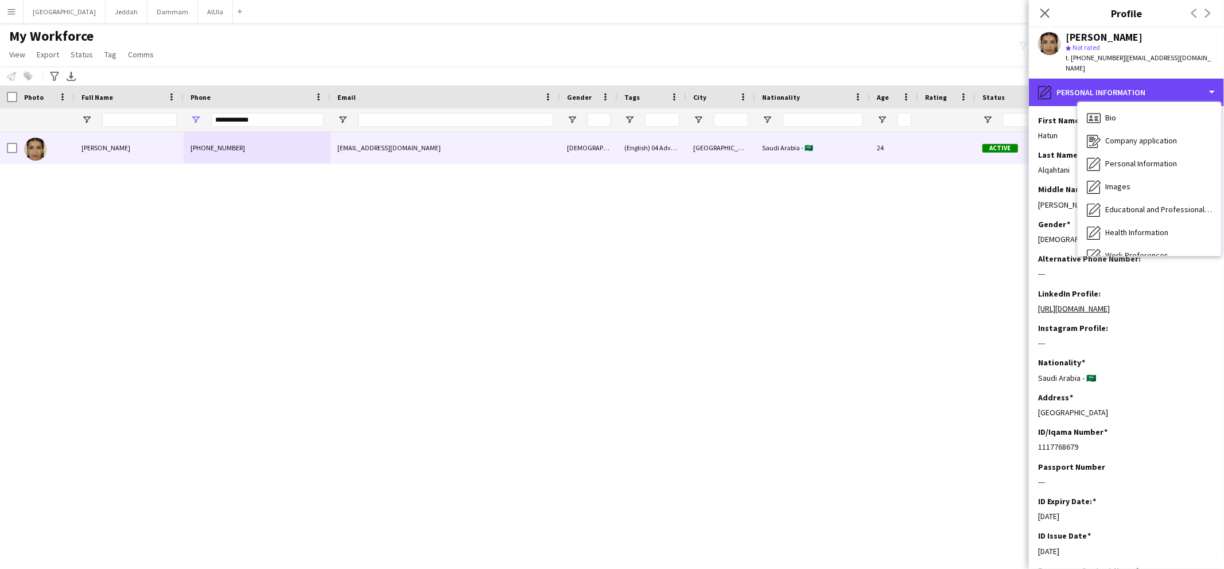
scroll to position [130, 0]
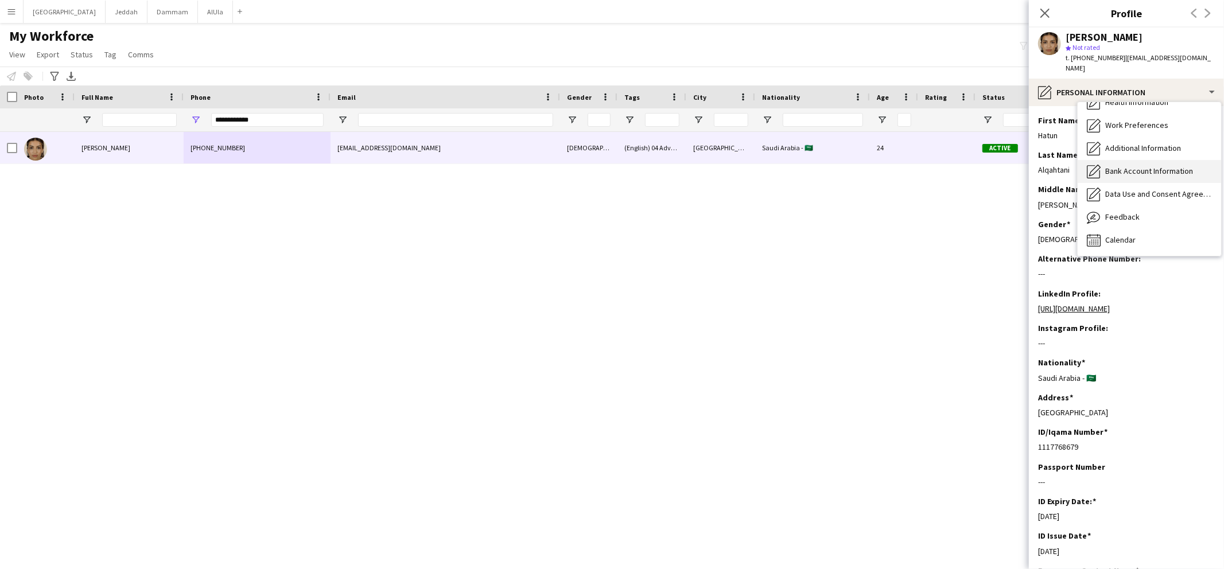
click at [1111, 167] on div "Bank Account Information Bank Account Information" at bounding box center [1150, 171] width 144 height 23
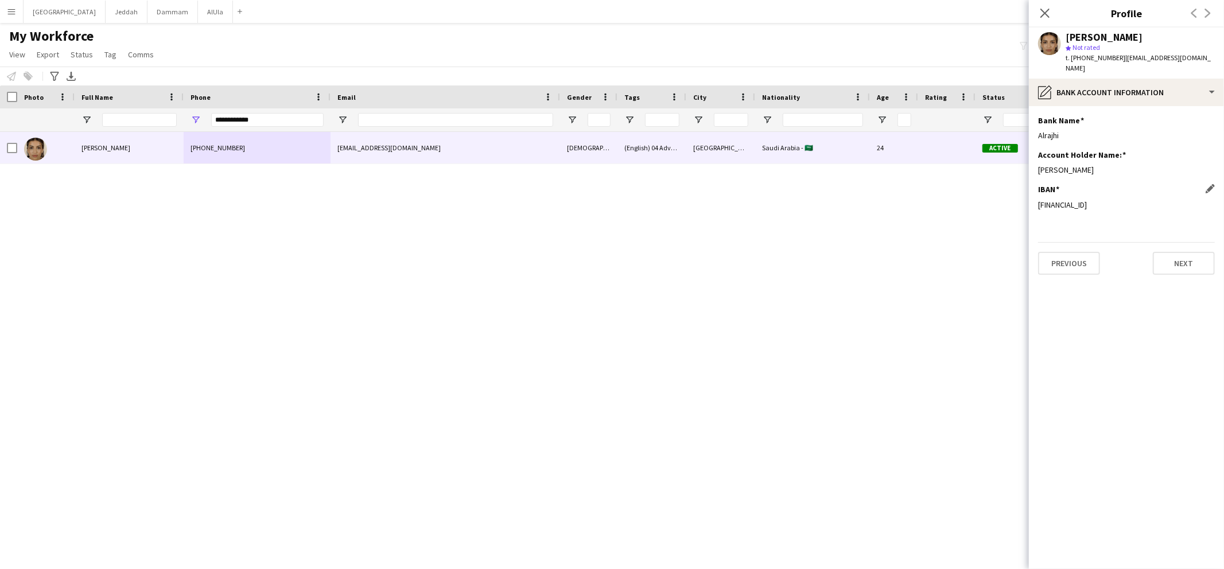
click at [1065, 200] on div "[FINANCIAL_ID]" at bounding box center [1126, 205] width 177 height 10
click at [1076, 84] on div "pencil4 Bank Account Information" at bounding box center [1126, 93] width 195 height 28
drag, startPoint x: 1102, startPoint y: 102, endPoint x: 1100, endPoint y: 95, distance: 7.0
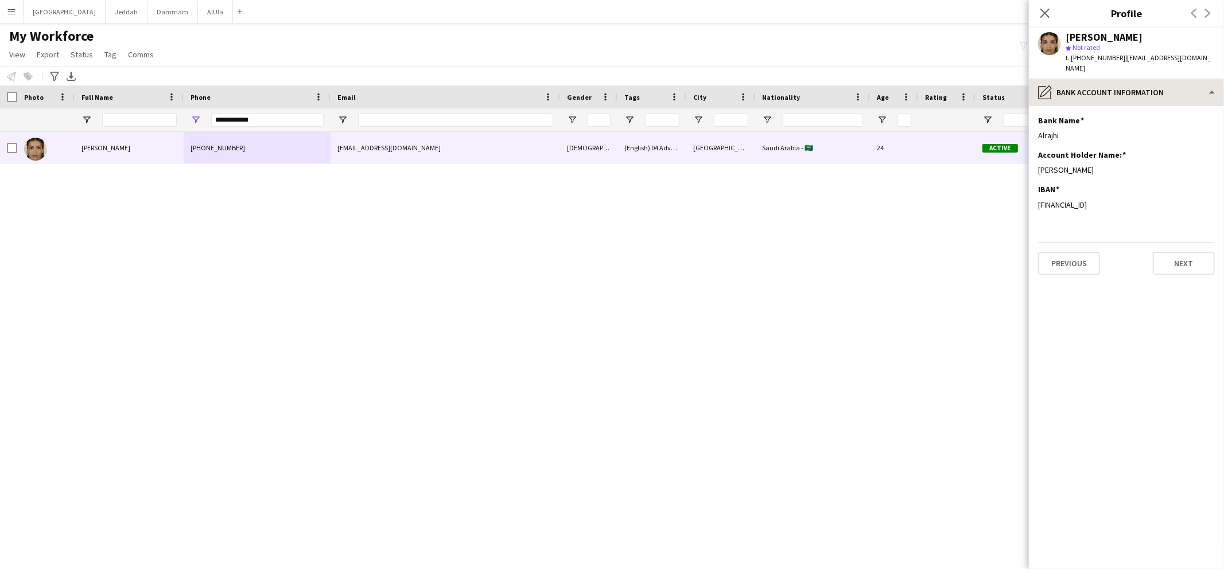
click at [1102, 106] on app-section-data-types "Bank Name Edit this field Alrajhi Account Holder Name: Edit this field [PERSON_…" at bounding box center [1126, 337] width 195 height 463
click at [1099, 92] on div "pencil4 Bank Account Information" at bounding box center [1126, 93] width 195 height 28
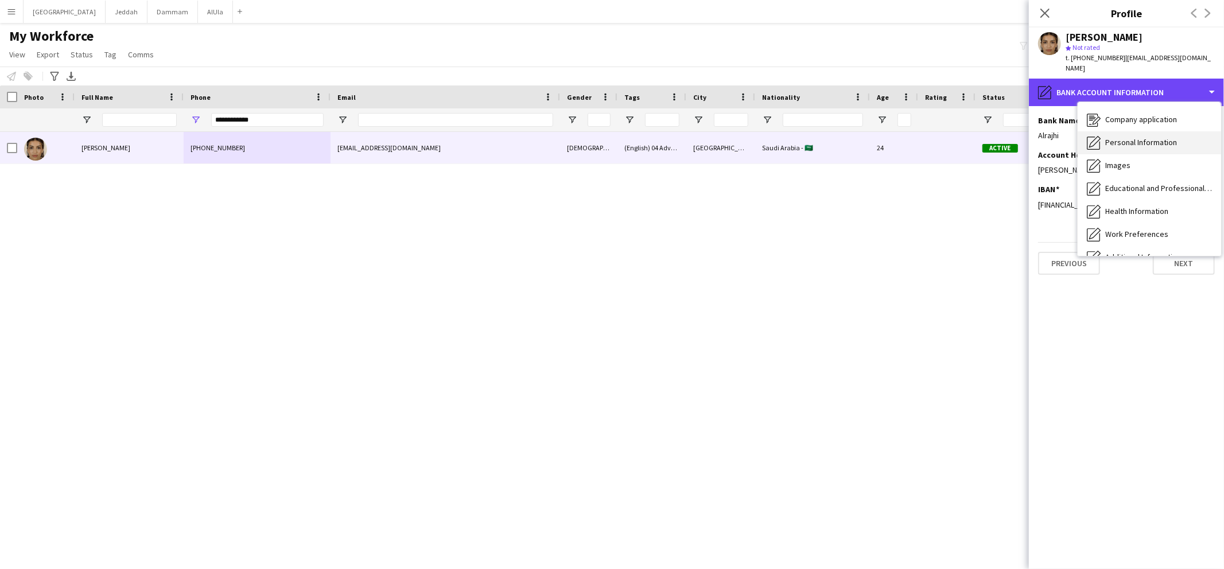
scroll to position [0, 0]
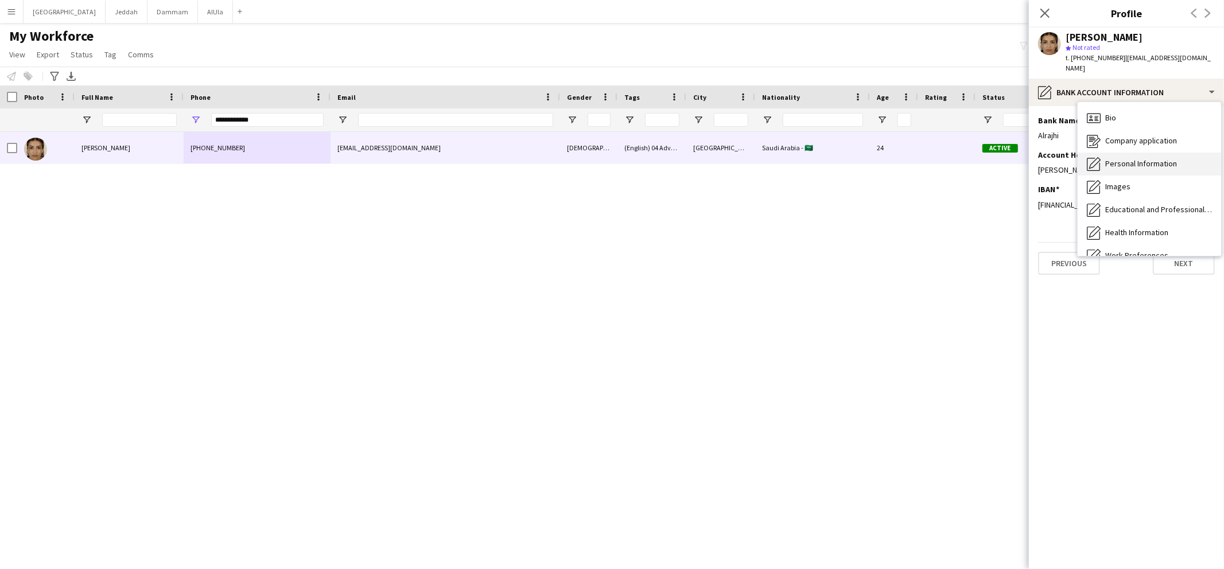
click at [1126, 158] on span "Personal Information" at bounding box center [1142, 163] width 72 height 10
